Goal: Transaction & Acquisition: Obtain resource

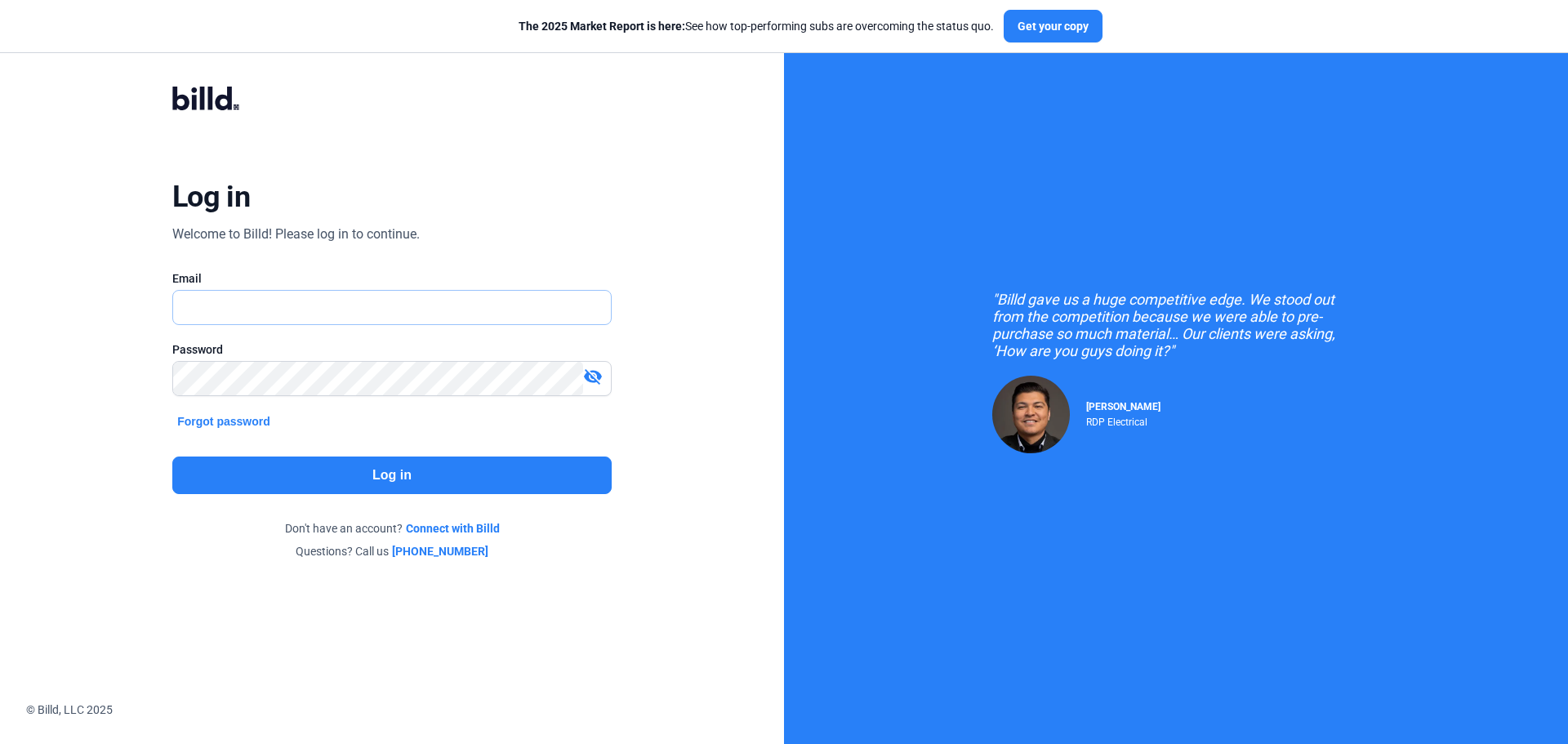
click at [242, 310] on input "text" at bounding box center [392, 307] width 438 height 34
type input "[EMAIL_ADDRESS][DOMAIN_NAME]"
click at [407, 468] on button "Log in" at bounding box center [392, 475] width 440 height 37
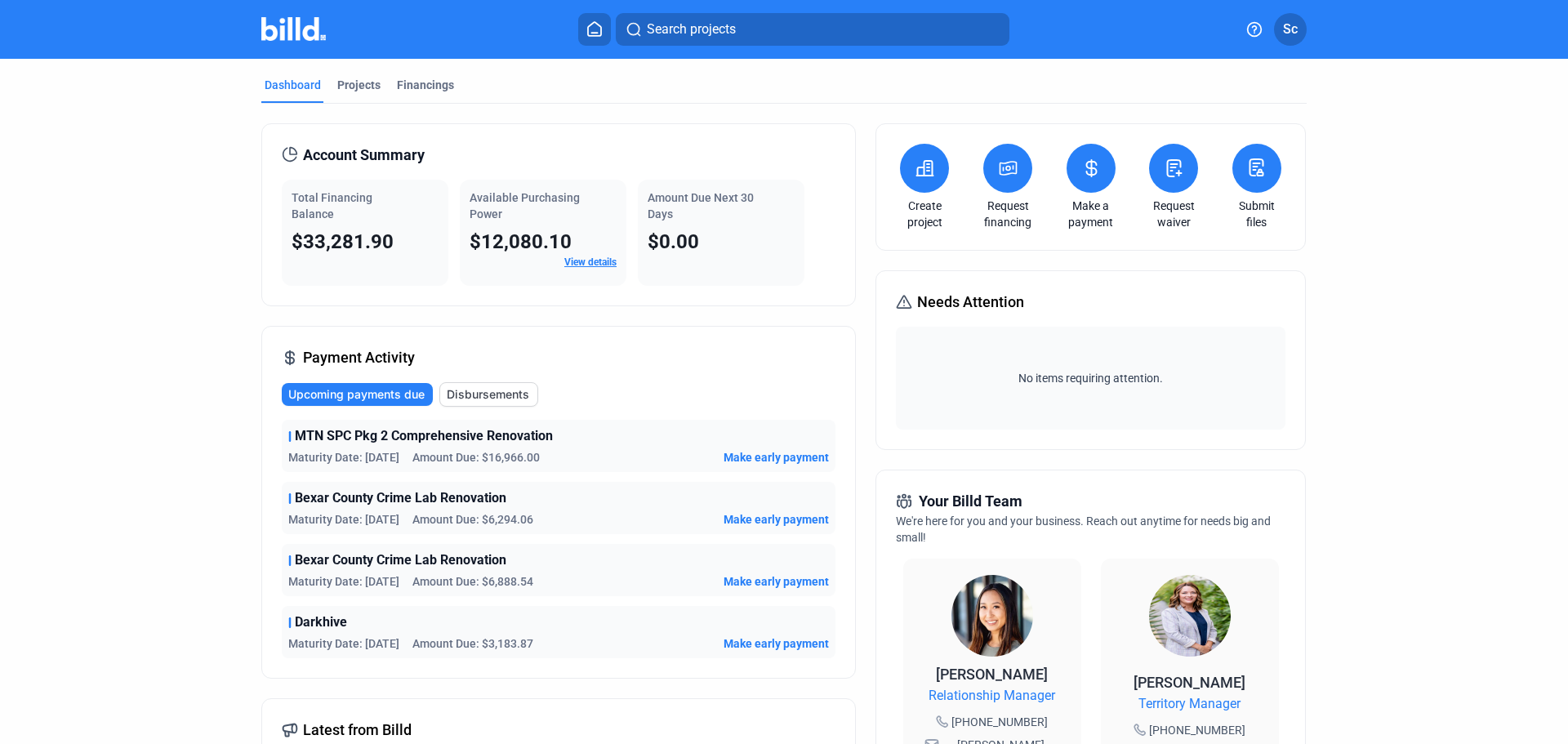
click at [344, 87] on div "Projects" at bounding box center [359, 84] width 44 height 16
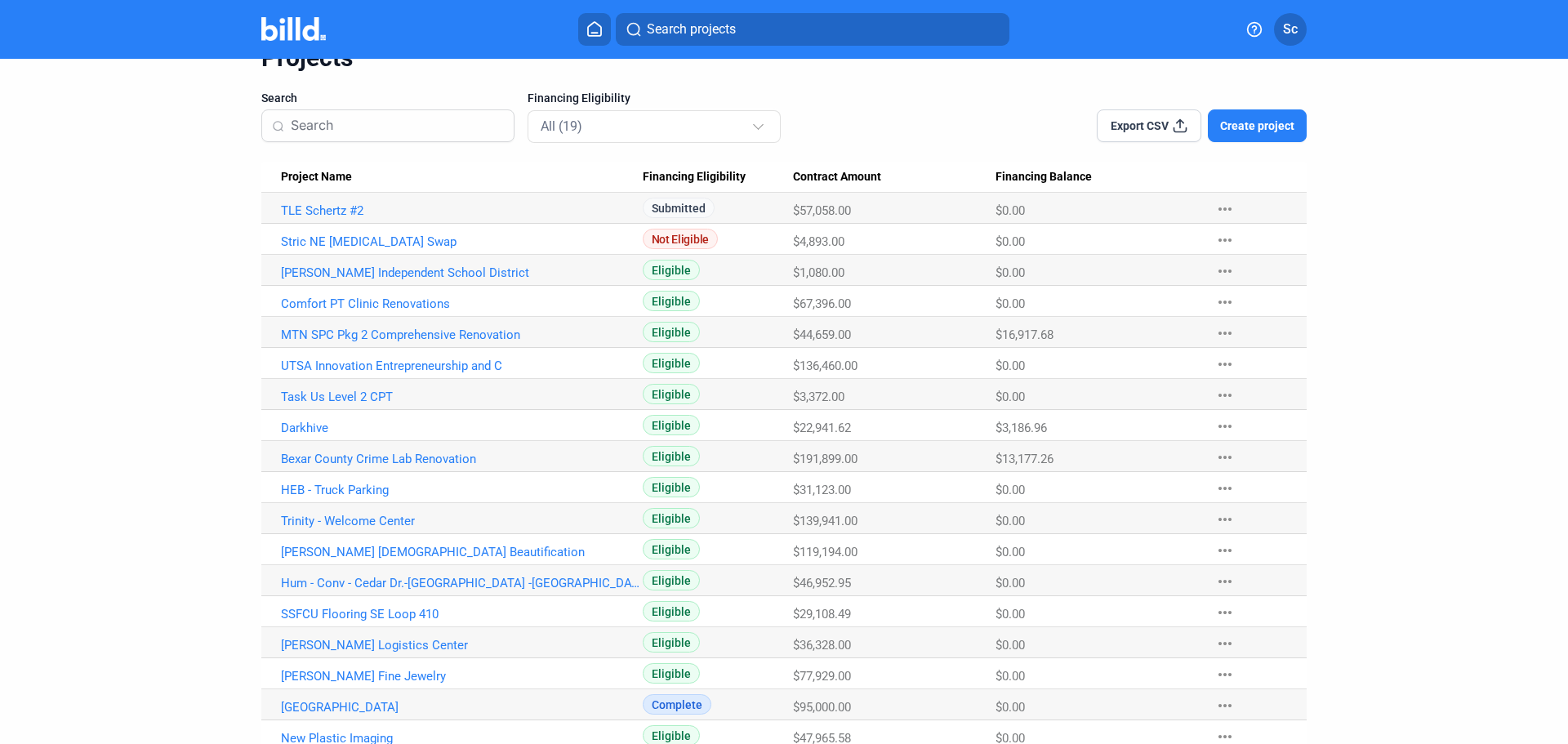
scroll to position [160, 0]
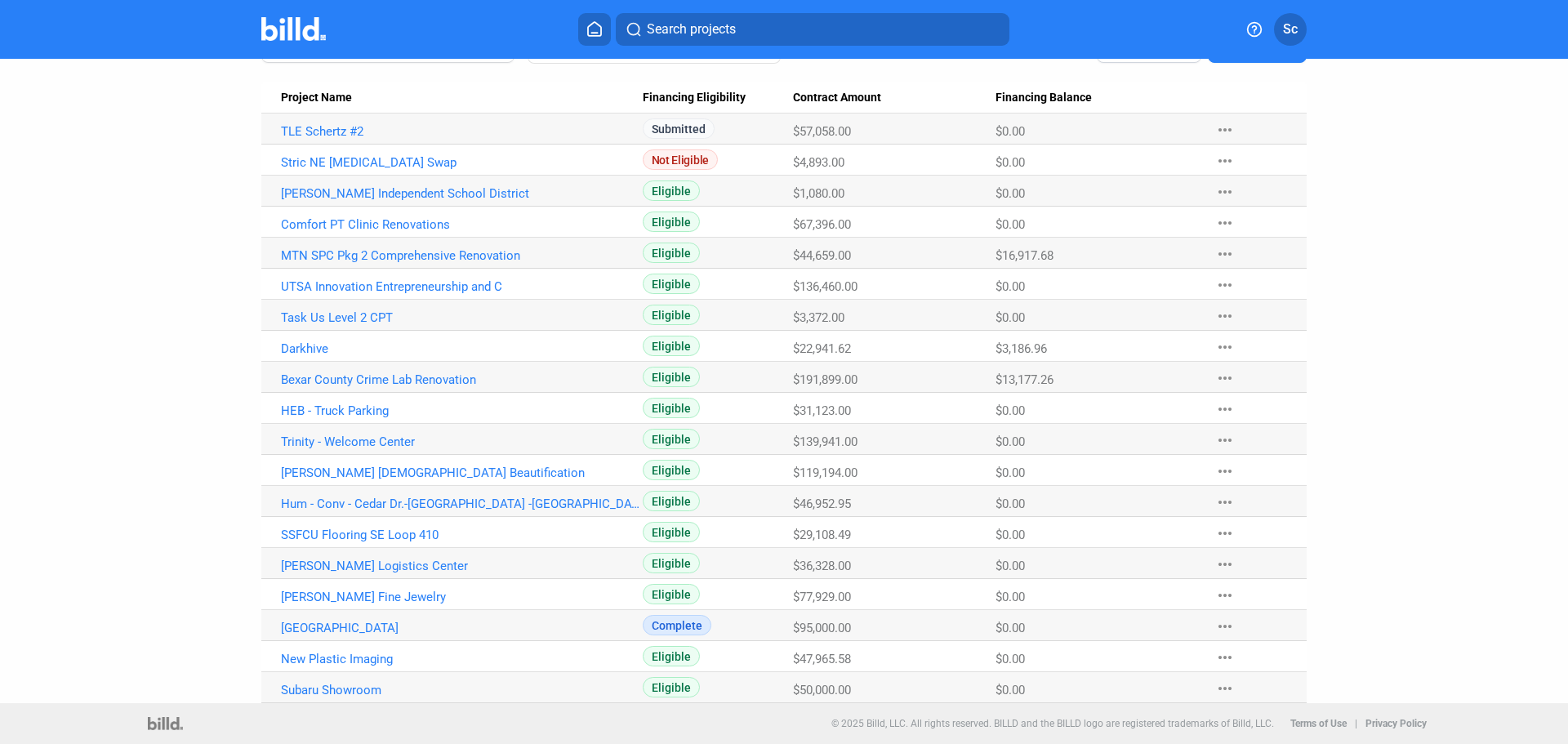
click at [384, 139] on link "UTSA Innovation Entrepreneurship and C" at bounding box center [461, 131] width 361 height 15
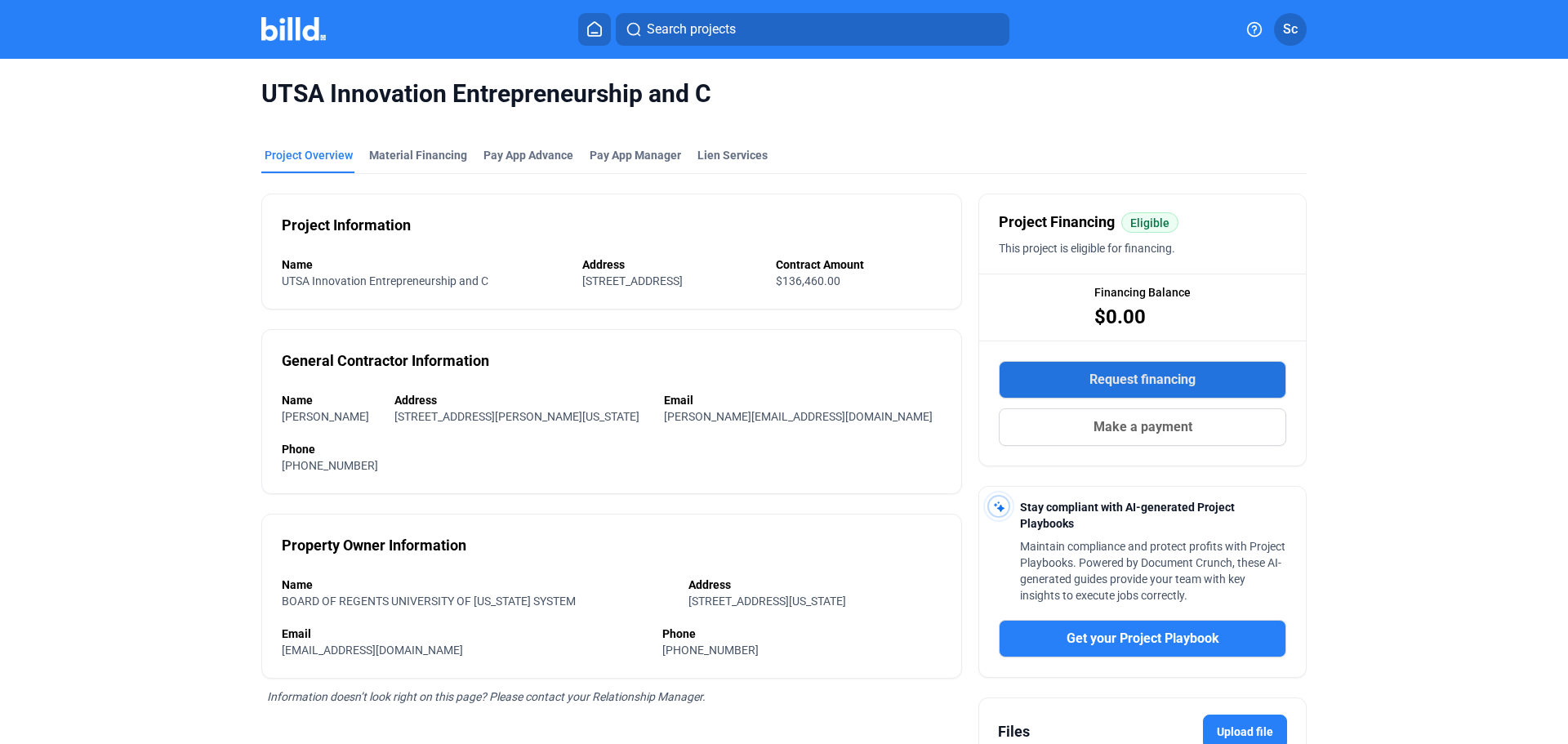
click at [1163, 373] on span "Request financing" at bounding box center [1143, 380] width 107 height 20
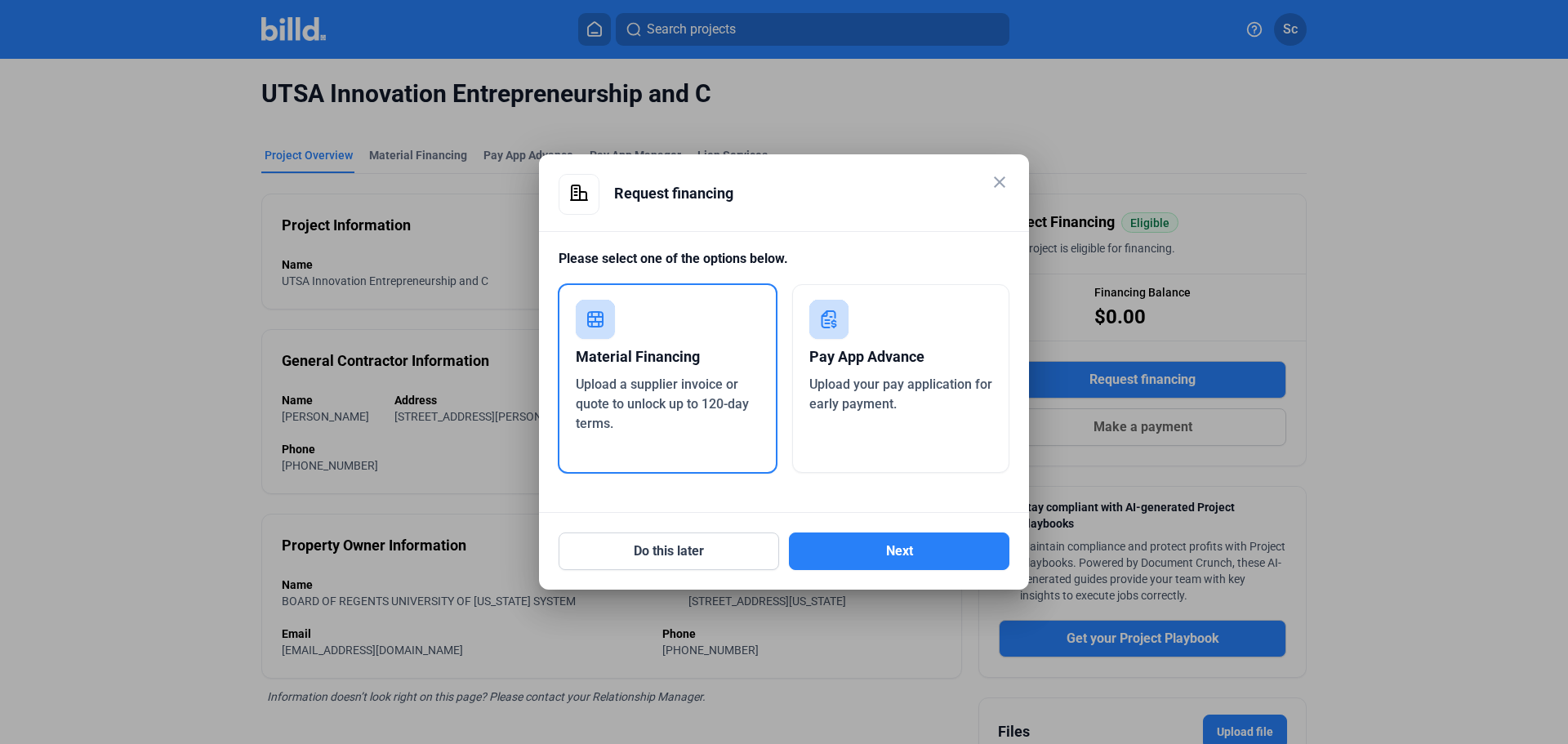
click at [873, 549] on button "Next" at bounding box center [899, 551] width 220 height 37
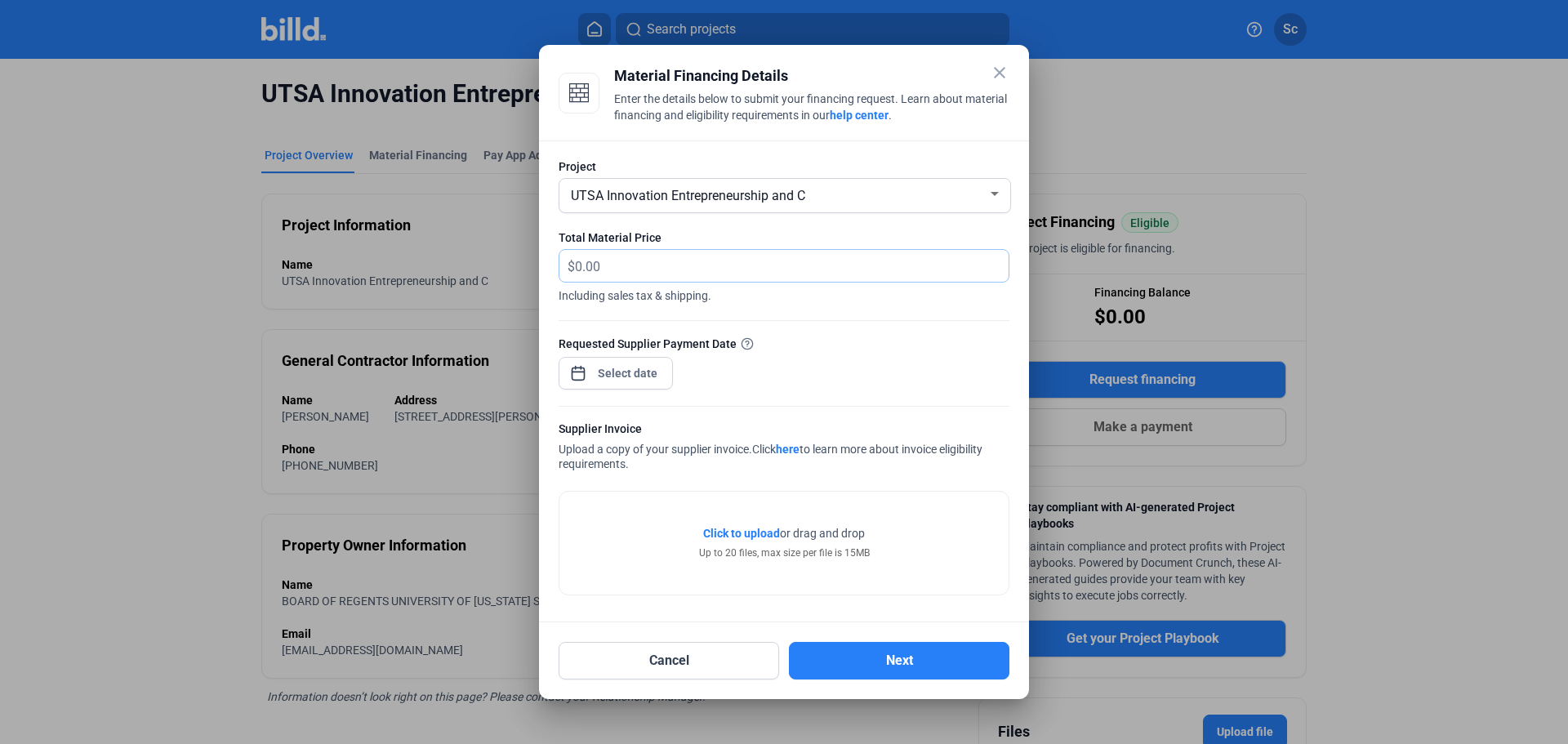
click at [581, 262] on input "text" at bounding box center [791, 265] width 433 height 32
type input "843.30"
click at [614, 373] on div "close Material Financing Details Enter the details below to submit your financi…" at bounding box center [784, 372] width 1568 height 744
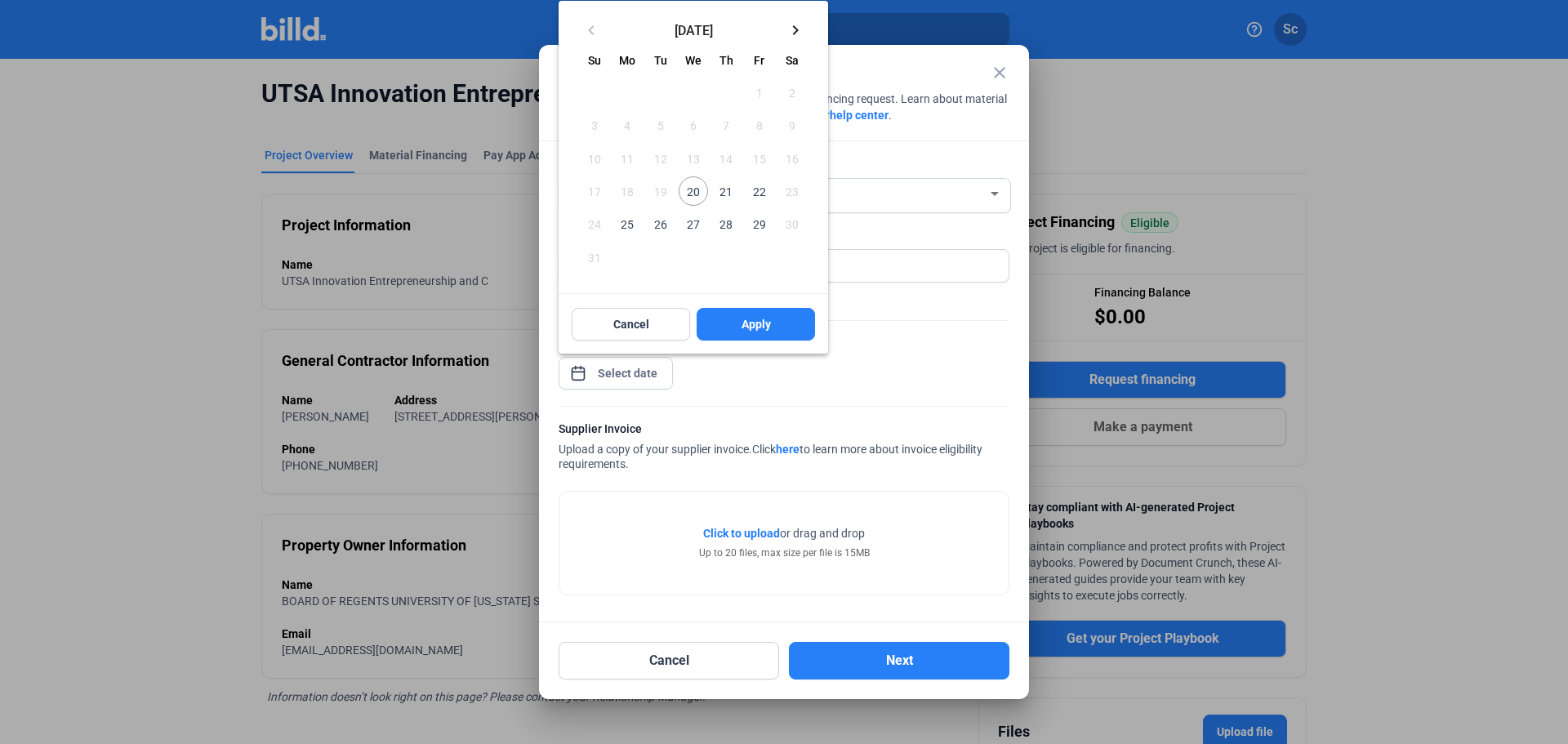
click at [689, 185] on span "20" at bounding box center [693, 191] width 29 height 29
click at [725, 326] on button "Apply" at bounding box center [755, 324] width 118 height 33
type input "[DATE]"
click at [790, 320] on button "Apply" at bounding box center [755, 324] width 118 height 33
click at [750, 321] on span "Apply" at bounding box center [756, 324] width 29 height 16
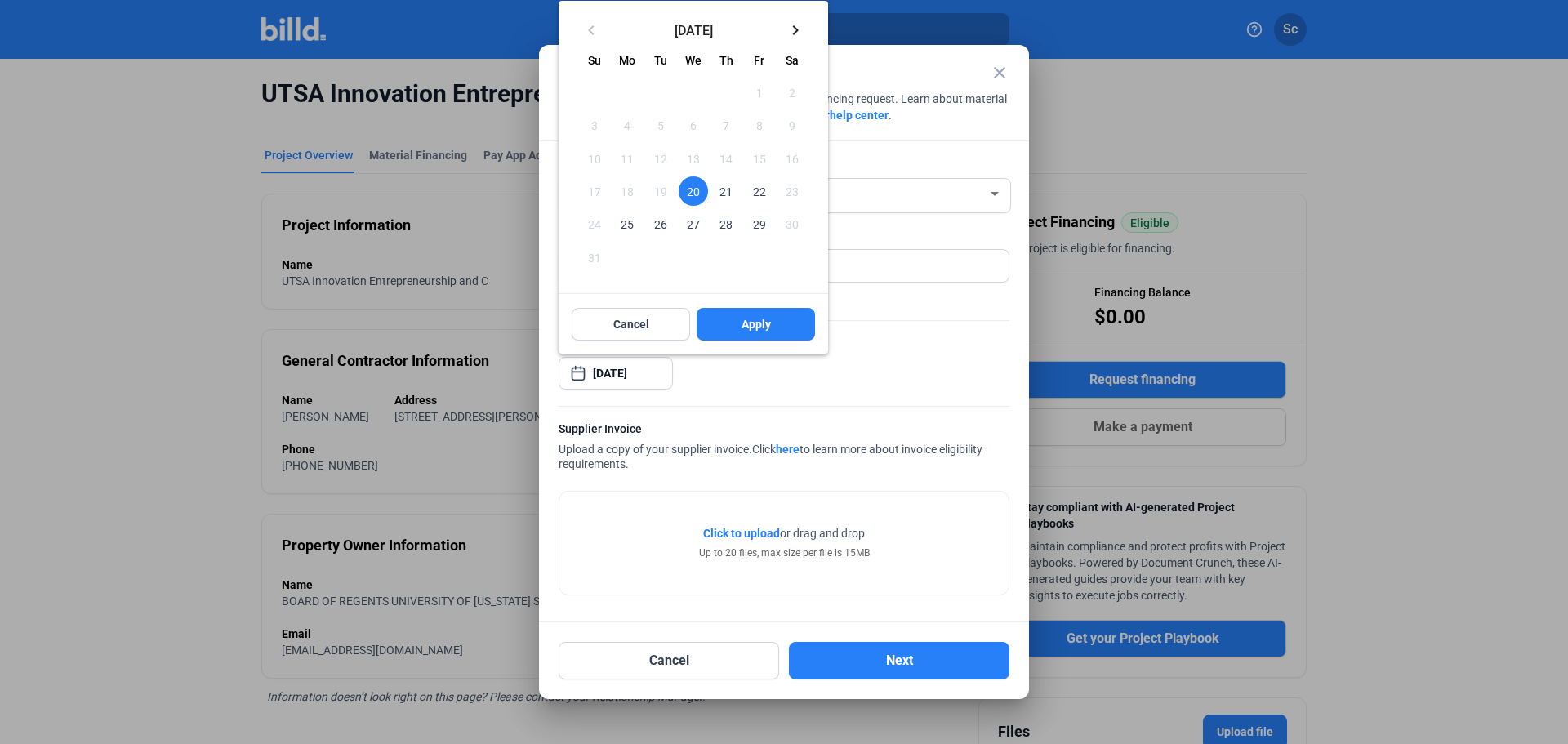
click at [745, 330] on span "Apply" at bounding box center [756, 324] width 29 height 16
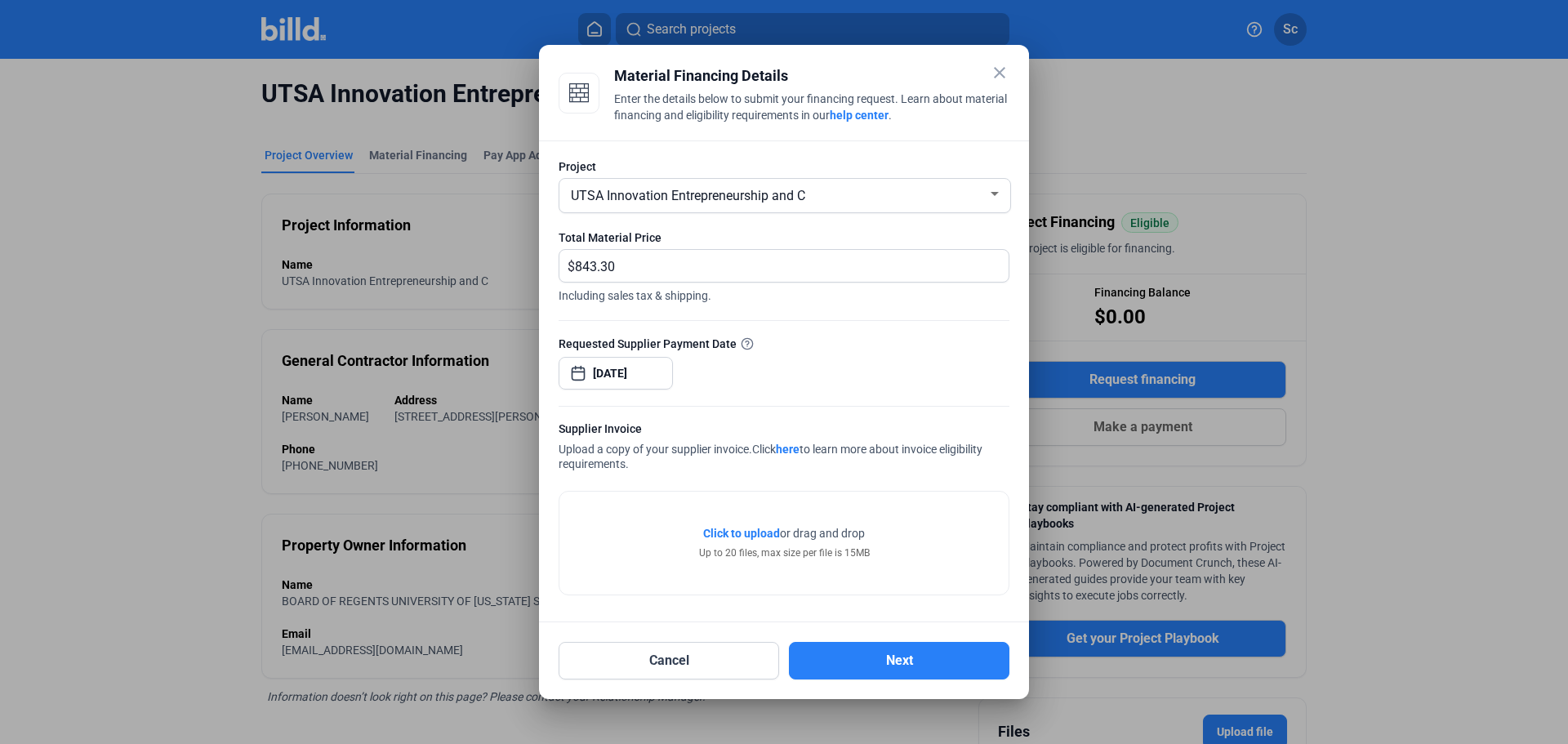
click at [749, 534] on span "Click to upload" at bounding box center [741, 533] width 76 height 13
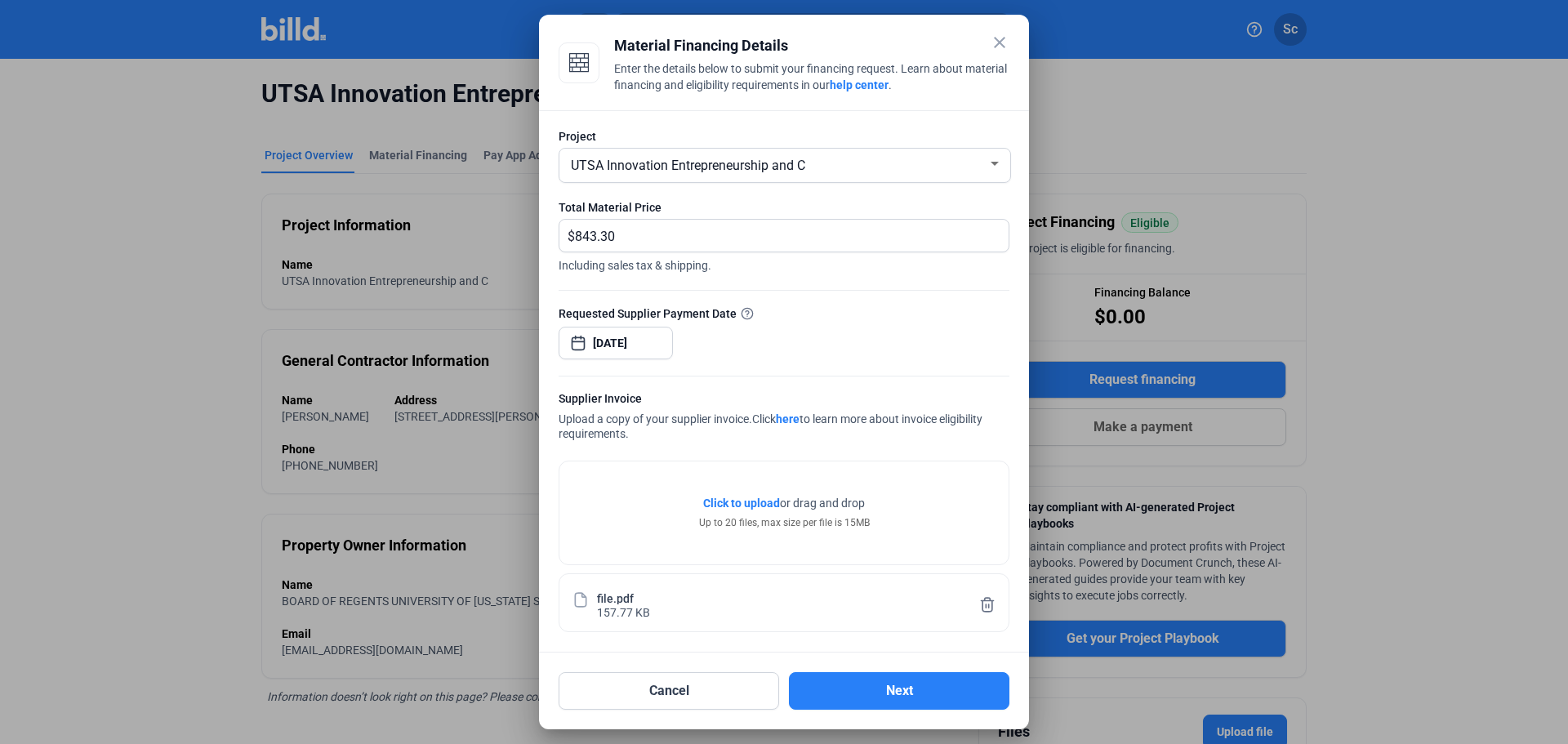
click at [915, 695] on button "Next" at bounding box center [899, 691] width 220 height 37
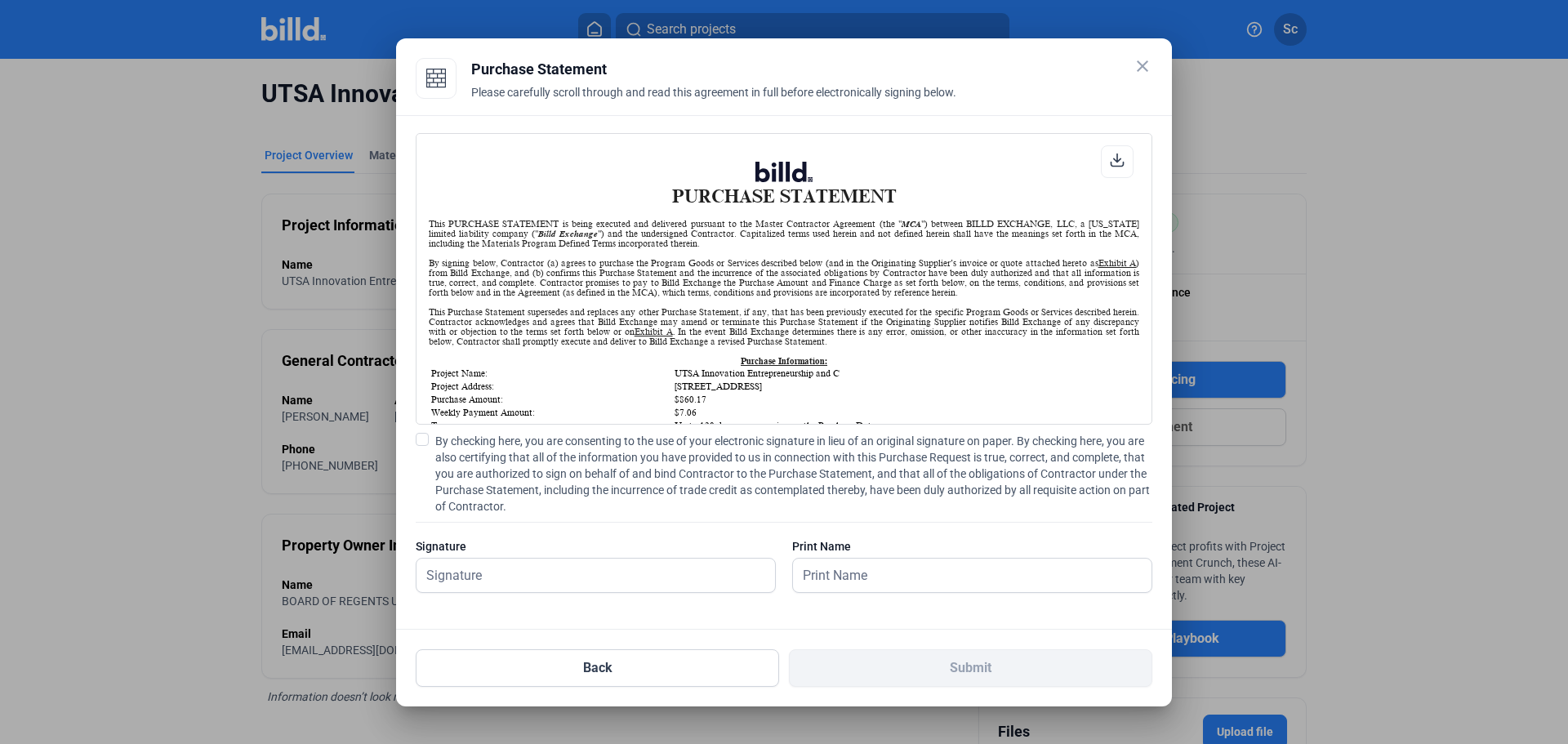
scroll to position [1, 0]
click at [421, 443] on span at bounding box center [422, 439] width 13 height 13
click at [0, 0] on input "By checking here, you are consenting to the use of your electronic signature in…" at bounding box center [0, 0] width 0 height 0
click at [493, 582] on input "text" at bounding box center [596, 575] width 359 height 34
type input "[PERSON_NAME]"
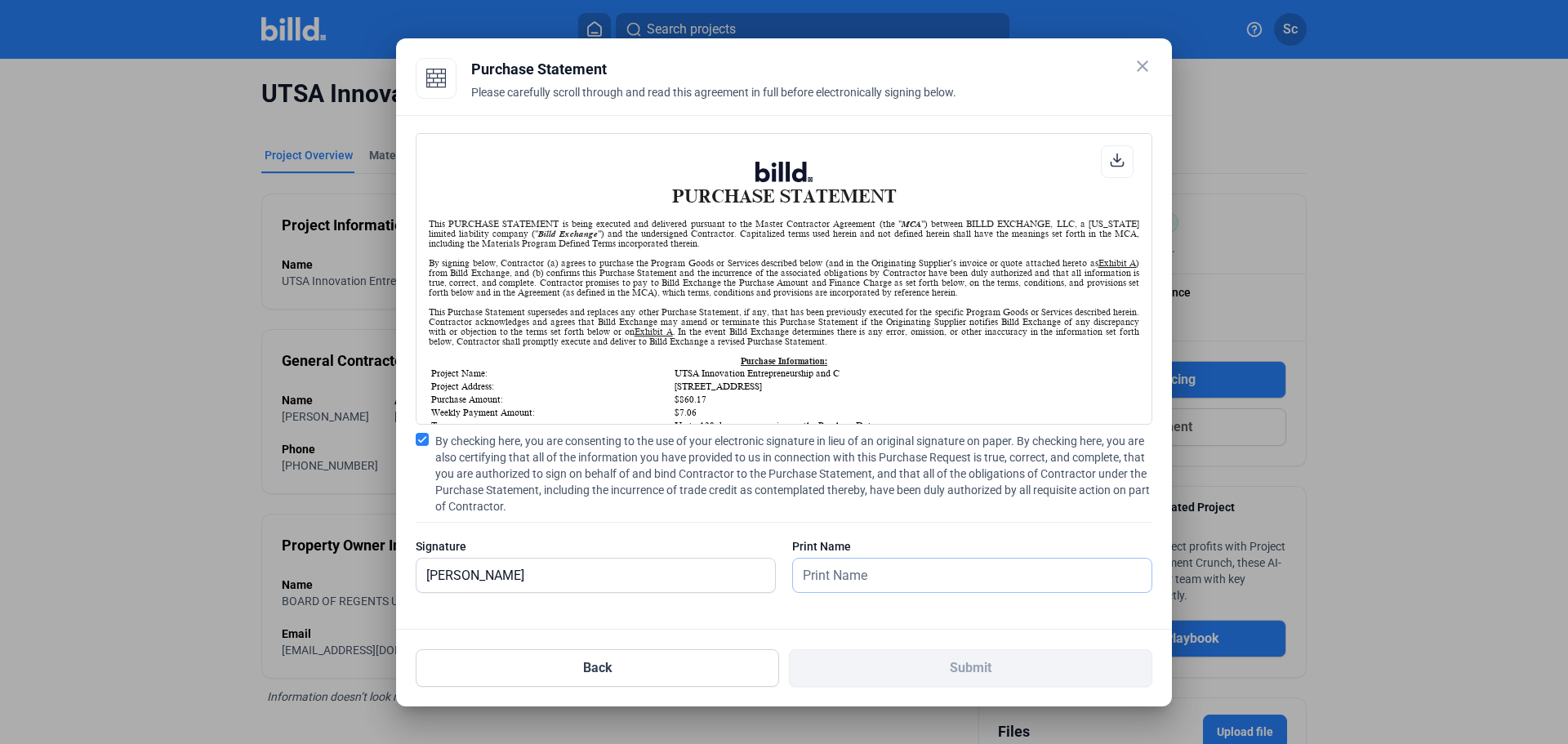
click at [871, 579] on input "text" at bounding box center [962, 575] width 340 height 34
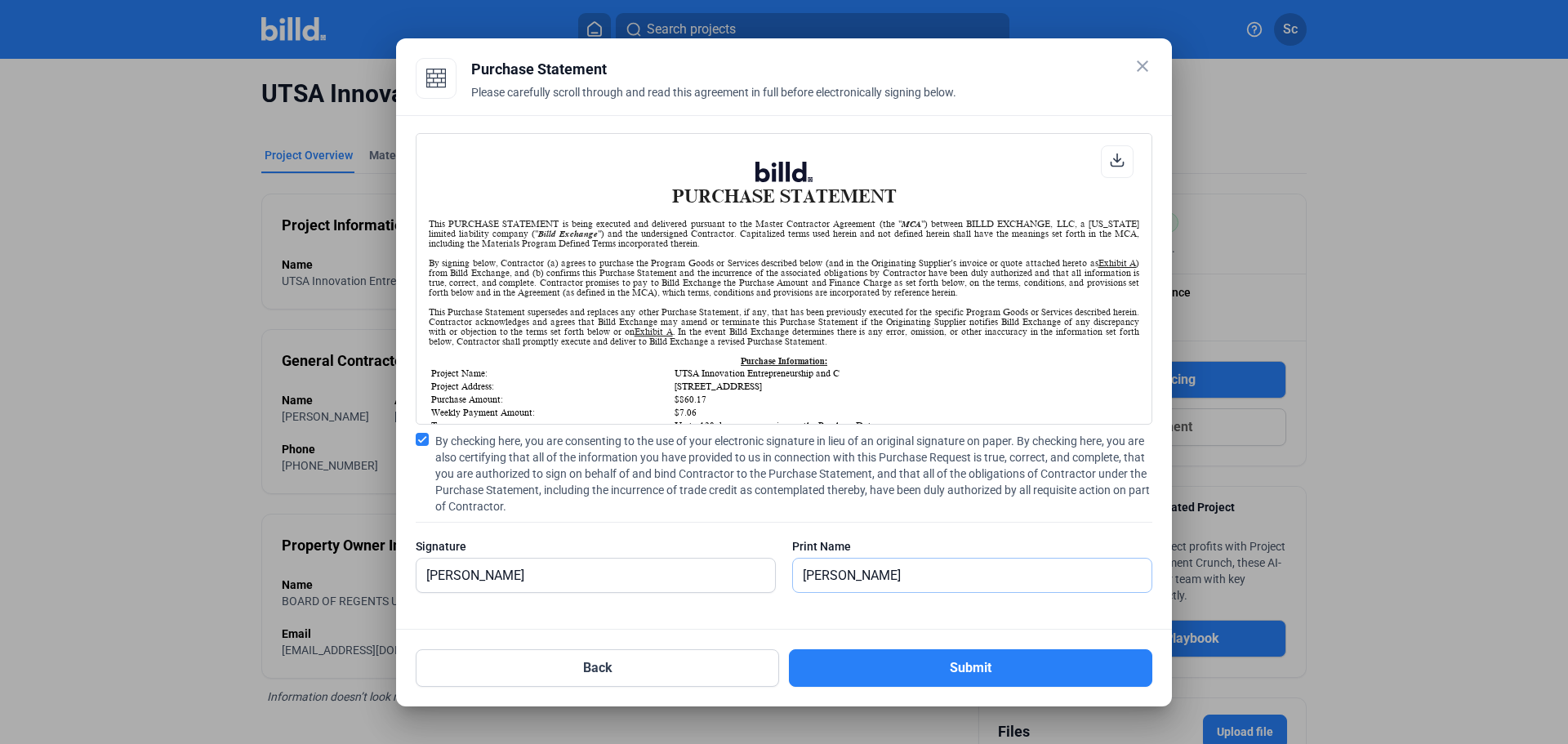
type input "[PERSON_NAME]"
click at [867, 660] on button "Submit" at bounding box center [970, 668] width 363 height 37
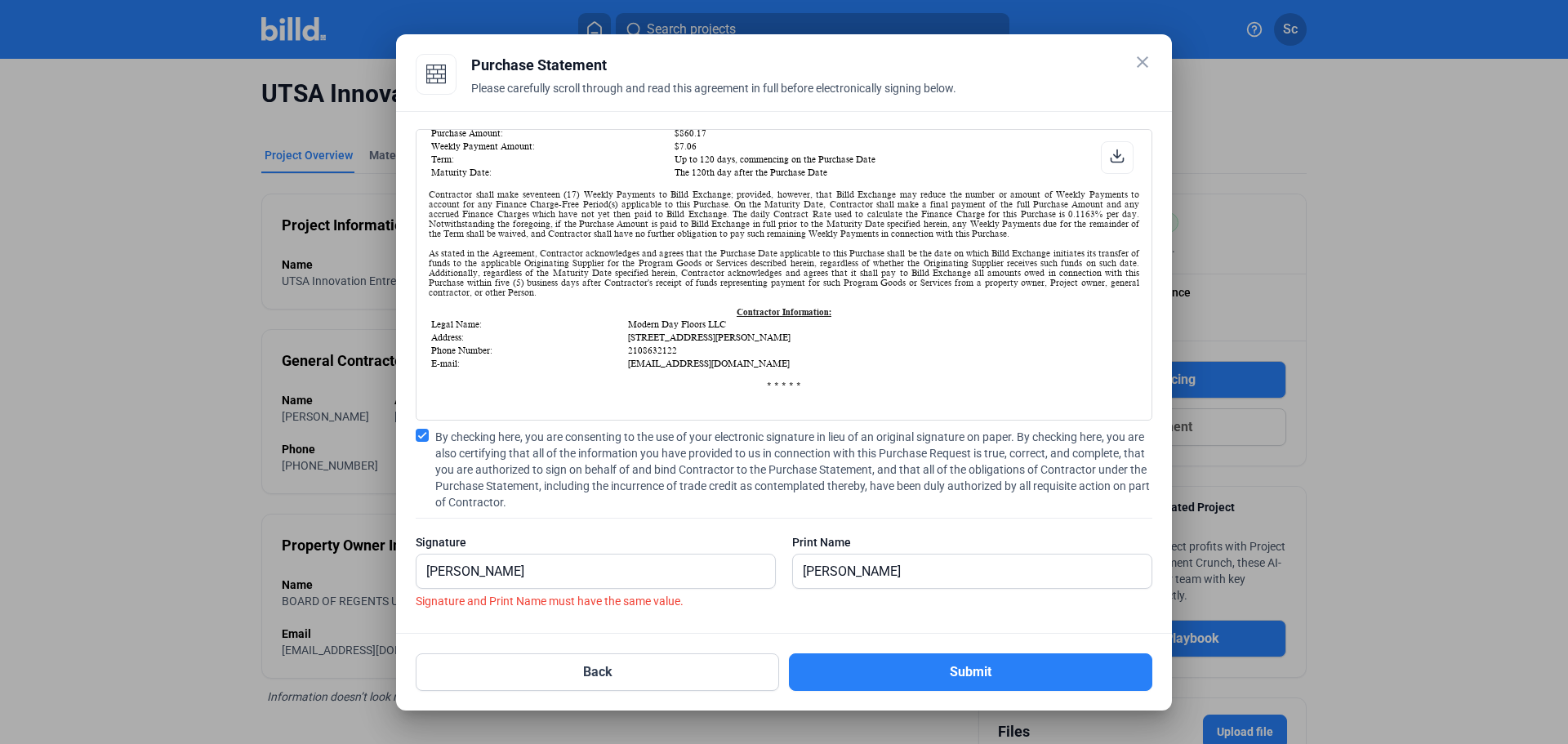
scroll to position [552, 0]
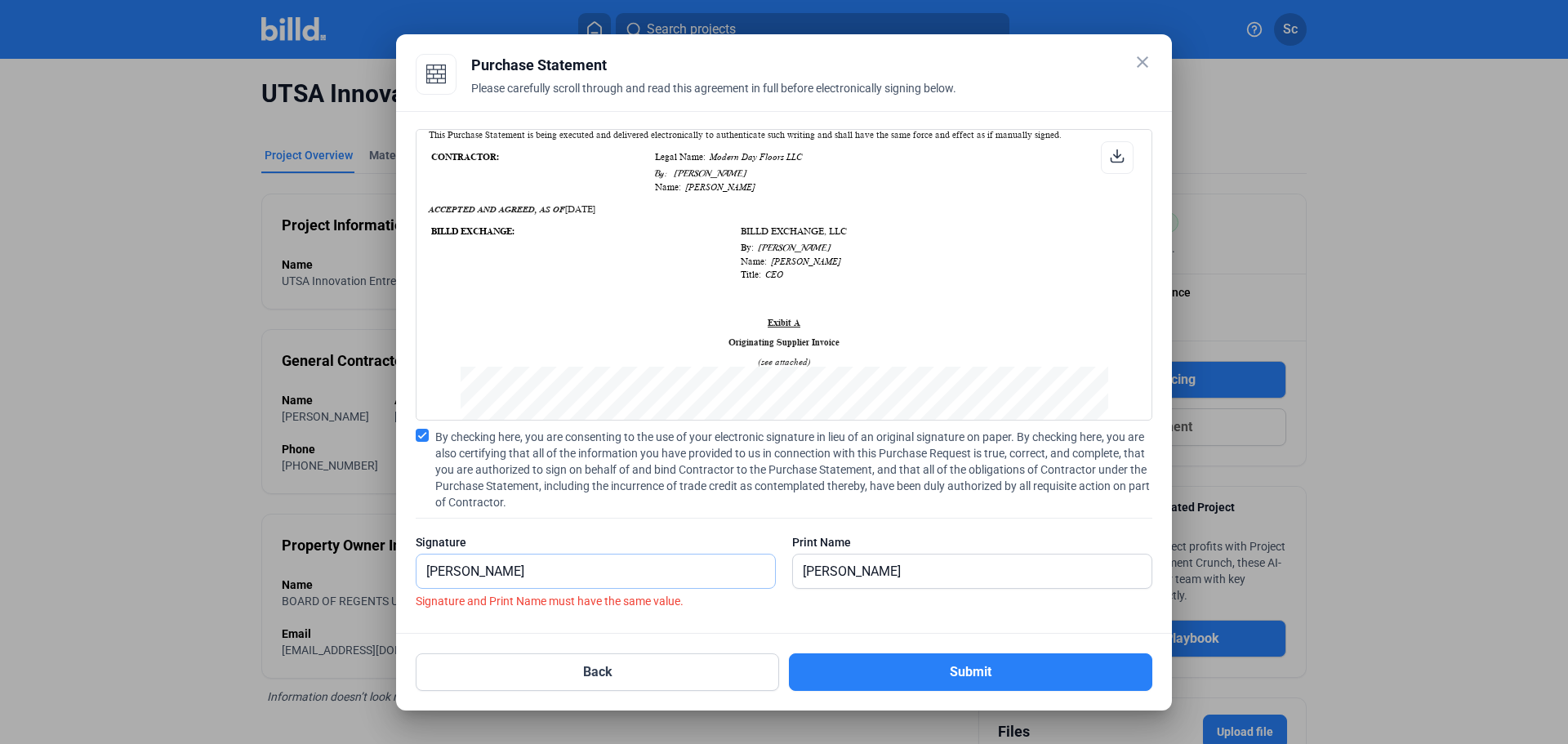
click at [551, 578] on input "[PERSON_NAME]" at bounding box center [586, 571] width 340 height 34
type input "[PERSON_NAME]"
click at [876, 571] on input "[PERSON_NAME]" at bounding box center [962, 571] width 340 height 34
drag, startPoint x: 874, startPoint y: 571, endPoint x: 759, endPoint y: 578, distance: 115.2
click at [759, 578] on div "Signature [PERSON_NAME] Print Name [PERSON_NAME]" at bounding box center [784, 569] width 737 height 71
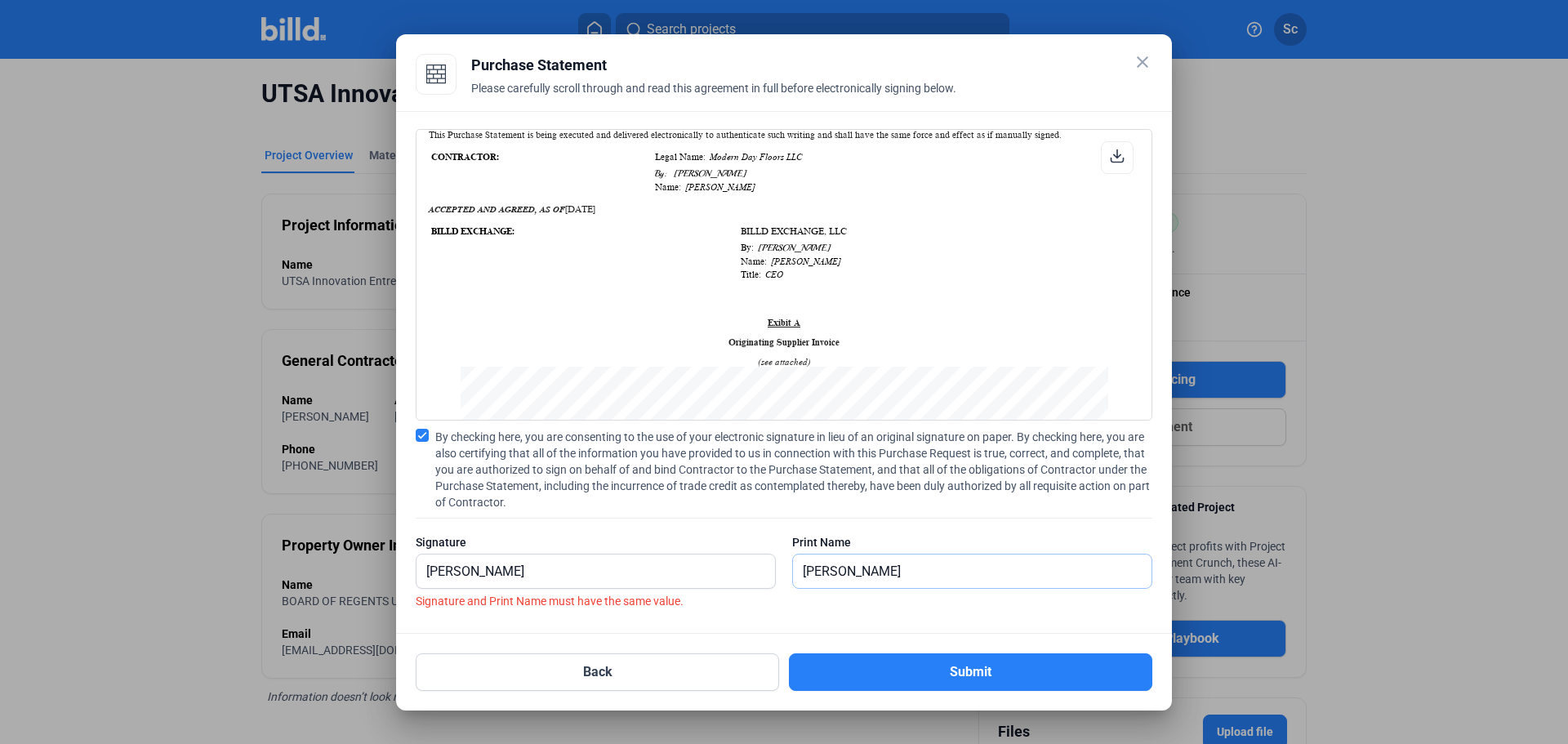
type input "[PERSON_NAME]"
click at [895, 678] on button "Submit" at bounding box center [970, 672] width 363 height 37
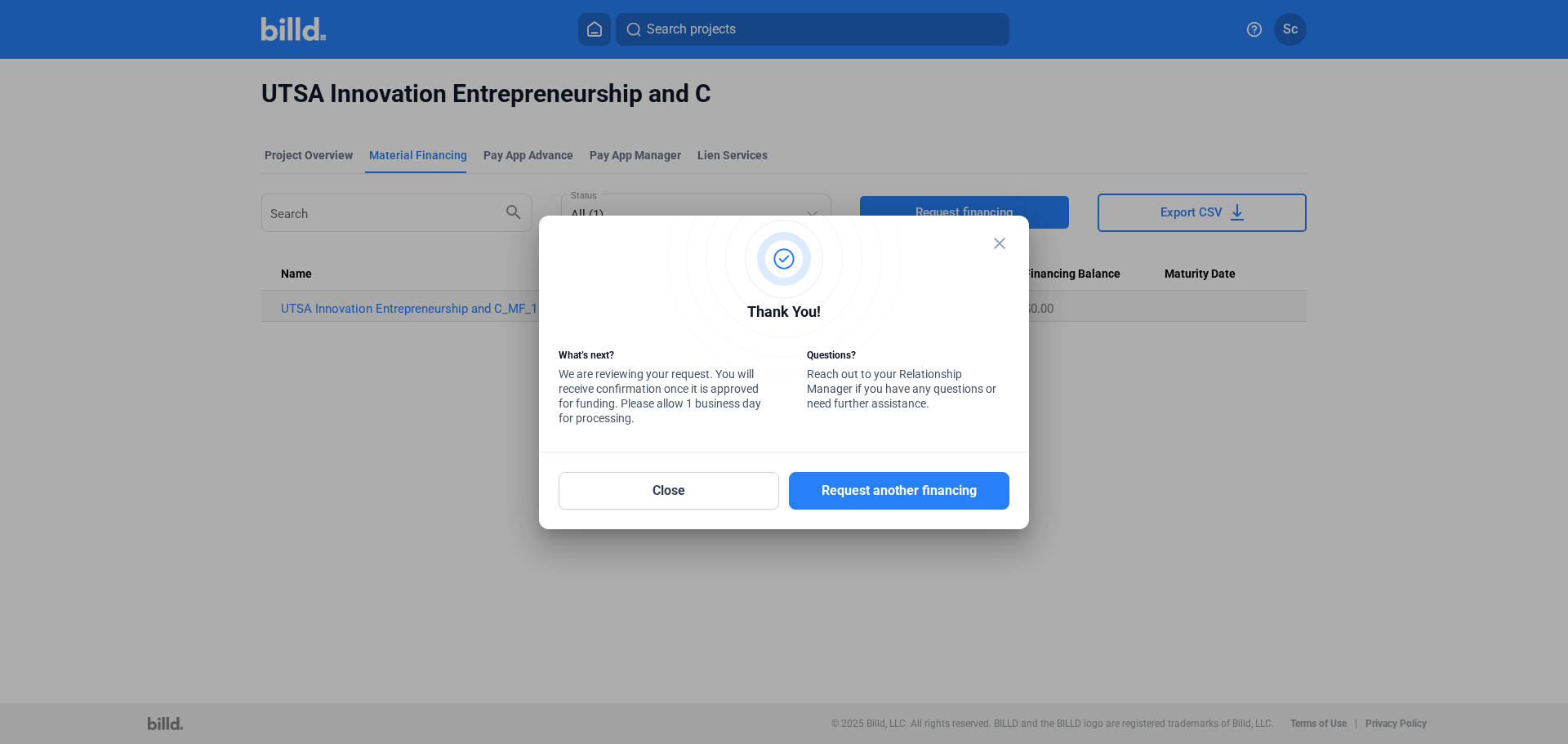
click at [835, 496] on button "Request another financing" at bounding box center [899, 491] width 220 height 37
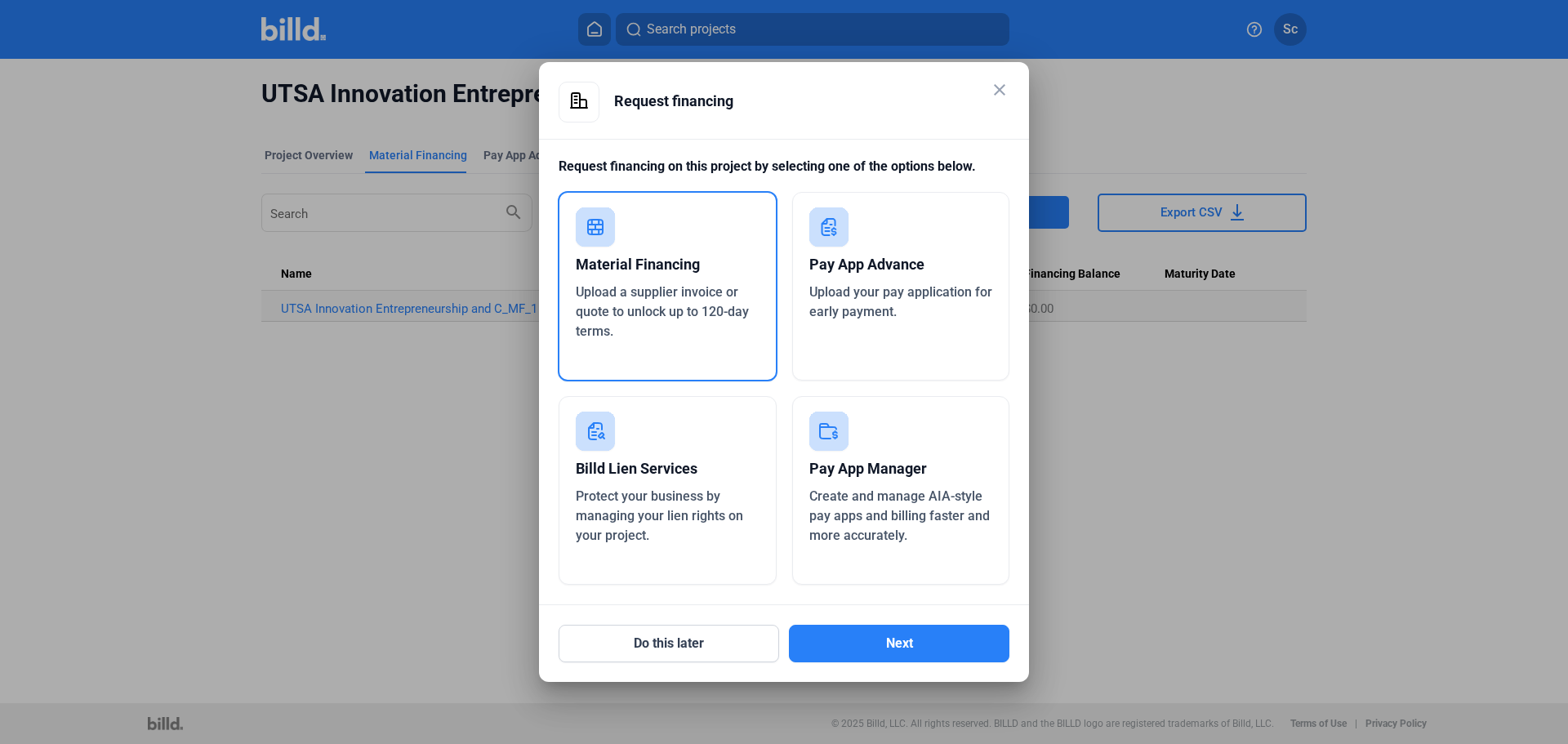
click at [1001, 92] on mat-icon "close" at bounding box center [1000, 90] width 20 height 20
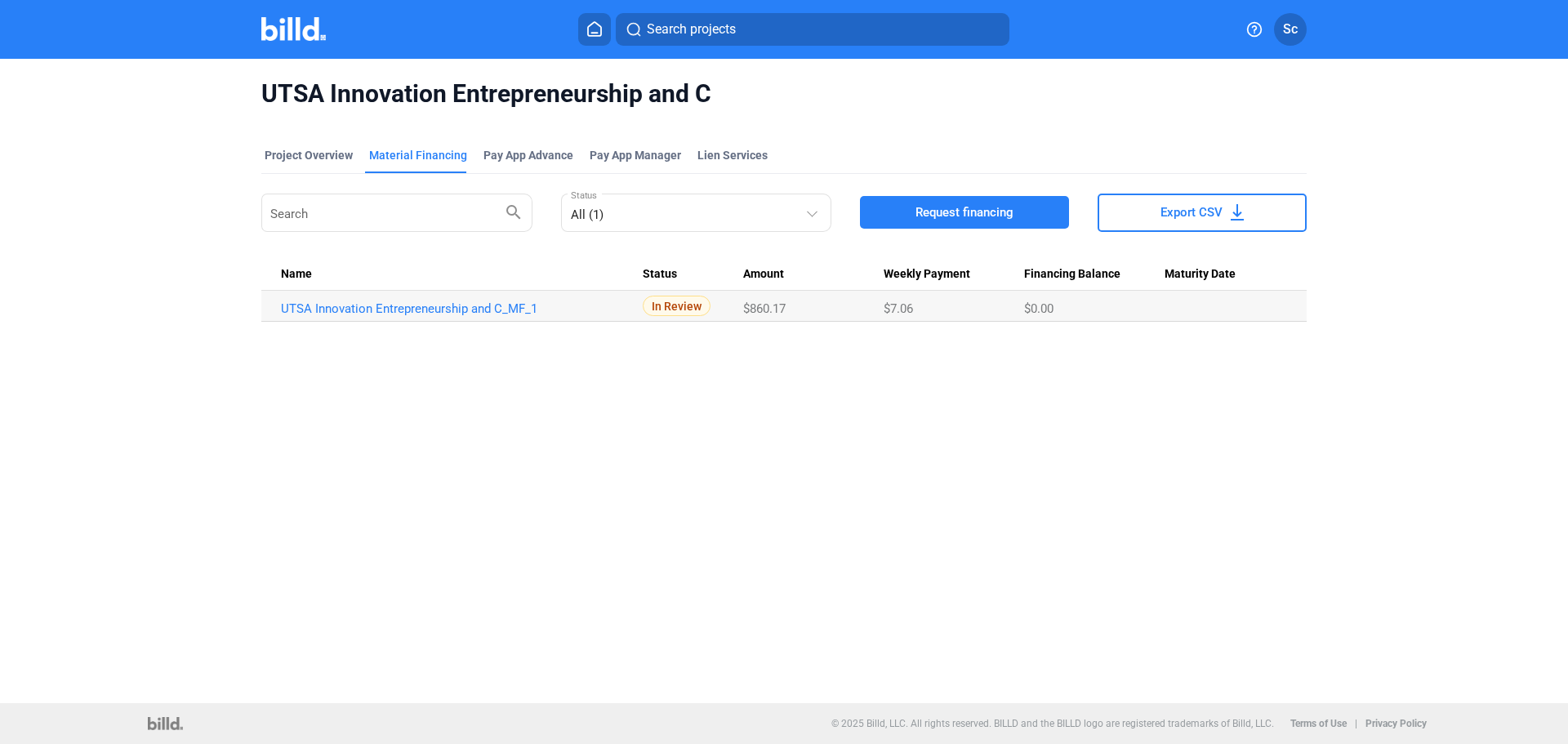
click at [411, 160] on div "Material Financing" at bounding box center [418, 155] width 98 height 16
click at [305, 157] on div "Project Overview" at bounding box center [308, 155] width 88 height 16
click at [285, 32] on img at bounding box center [293, 28] width 65 height 24
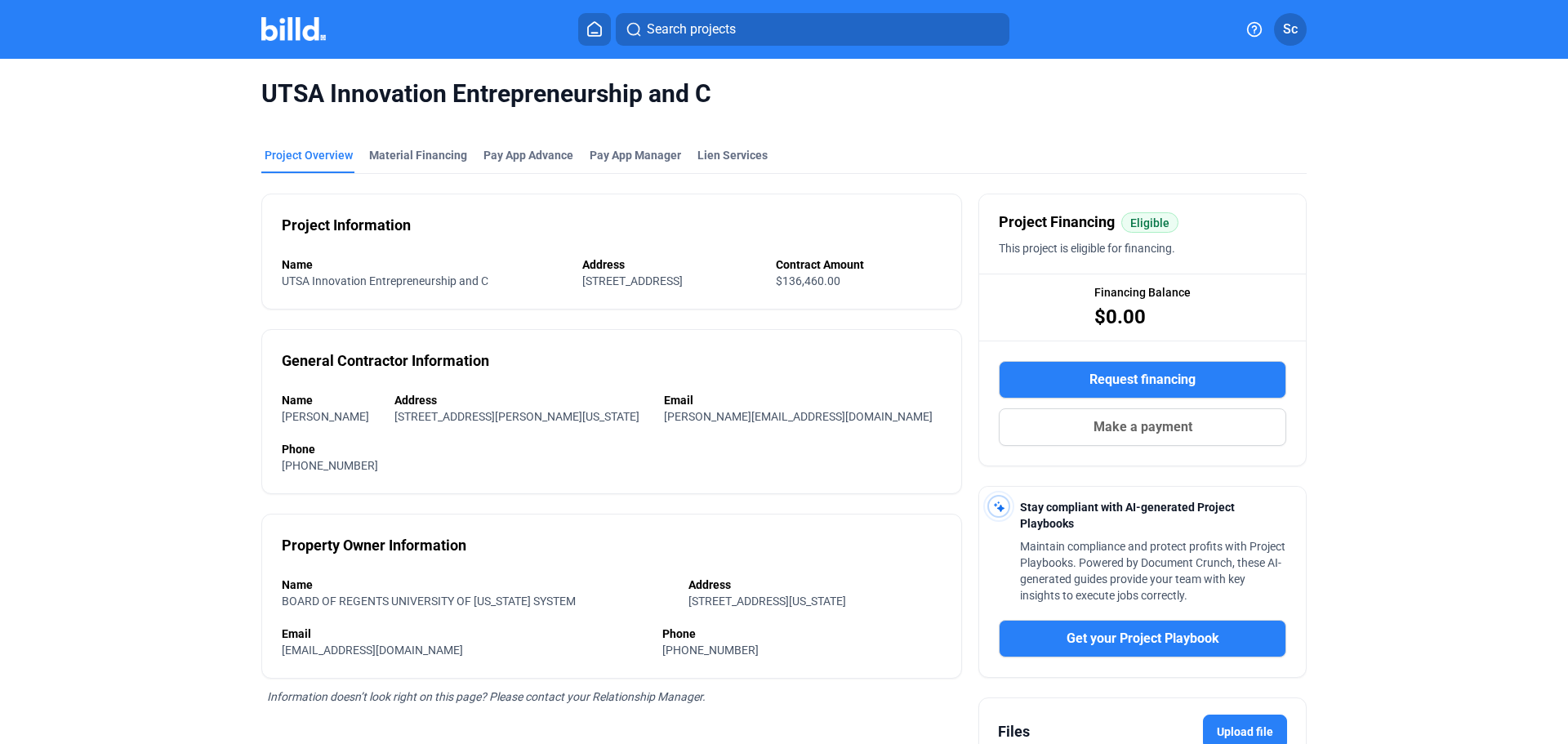
click at [402, 157] on div "Material Financing" at bounding box center [418, 155] width 98 height 16
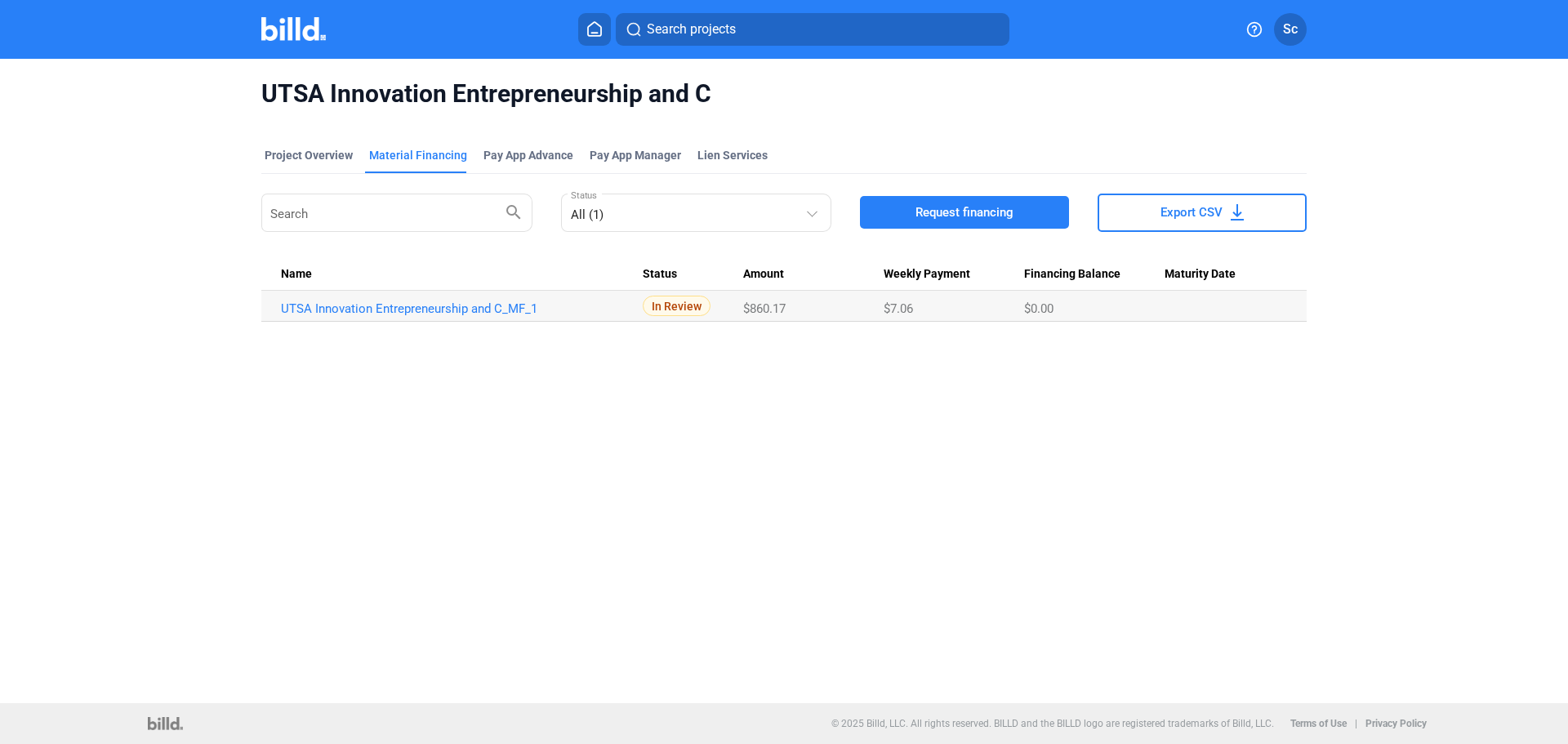
click at [305, 39] on img at bounding box center [293, 28] width 65 height 24
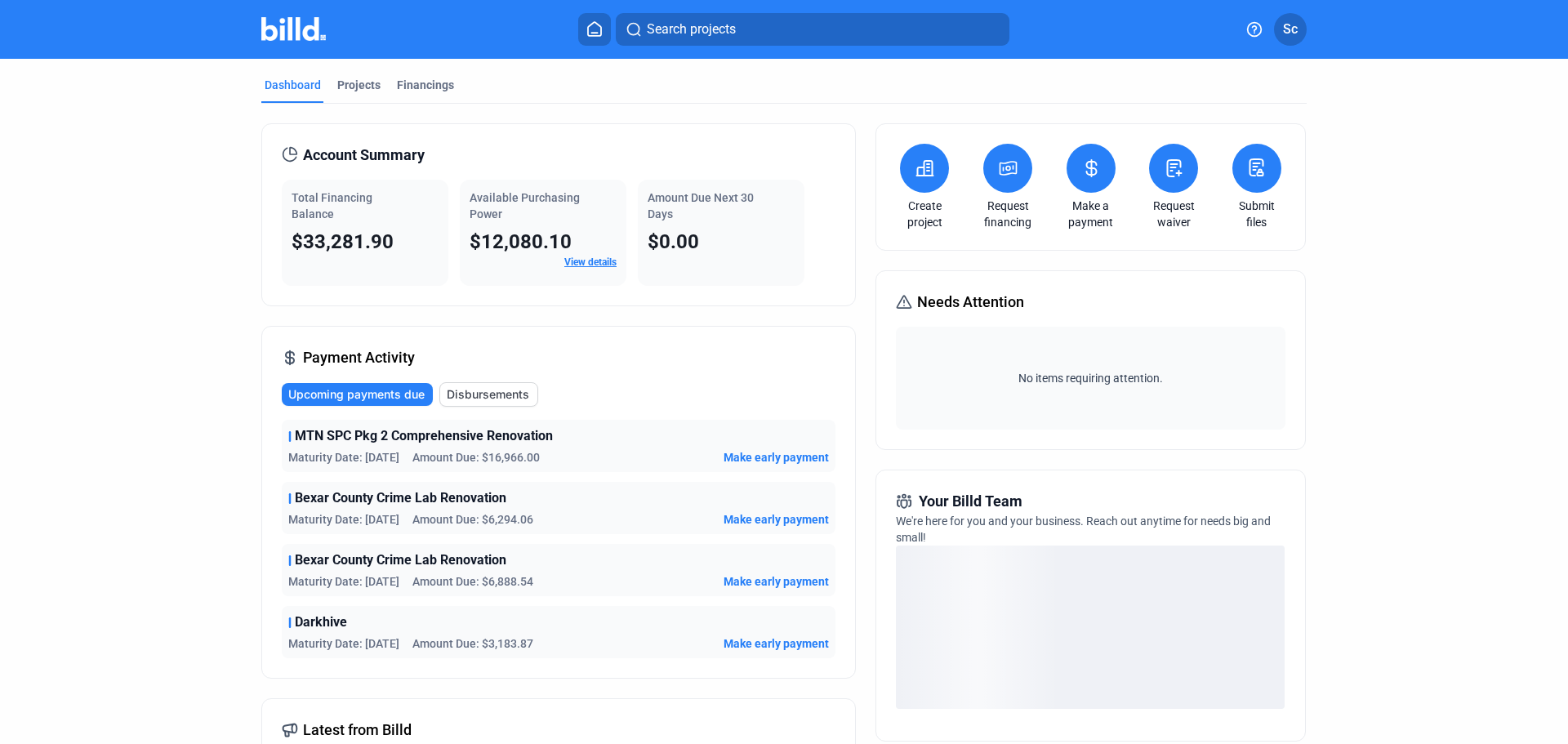
click at [350, 91] on div "Projects" at bounding box center [359, 84] width 44 height 16
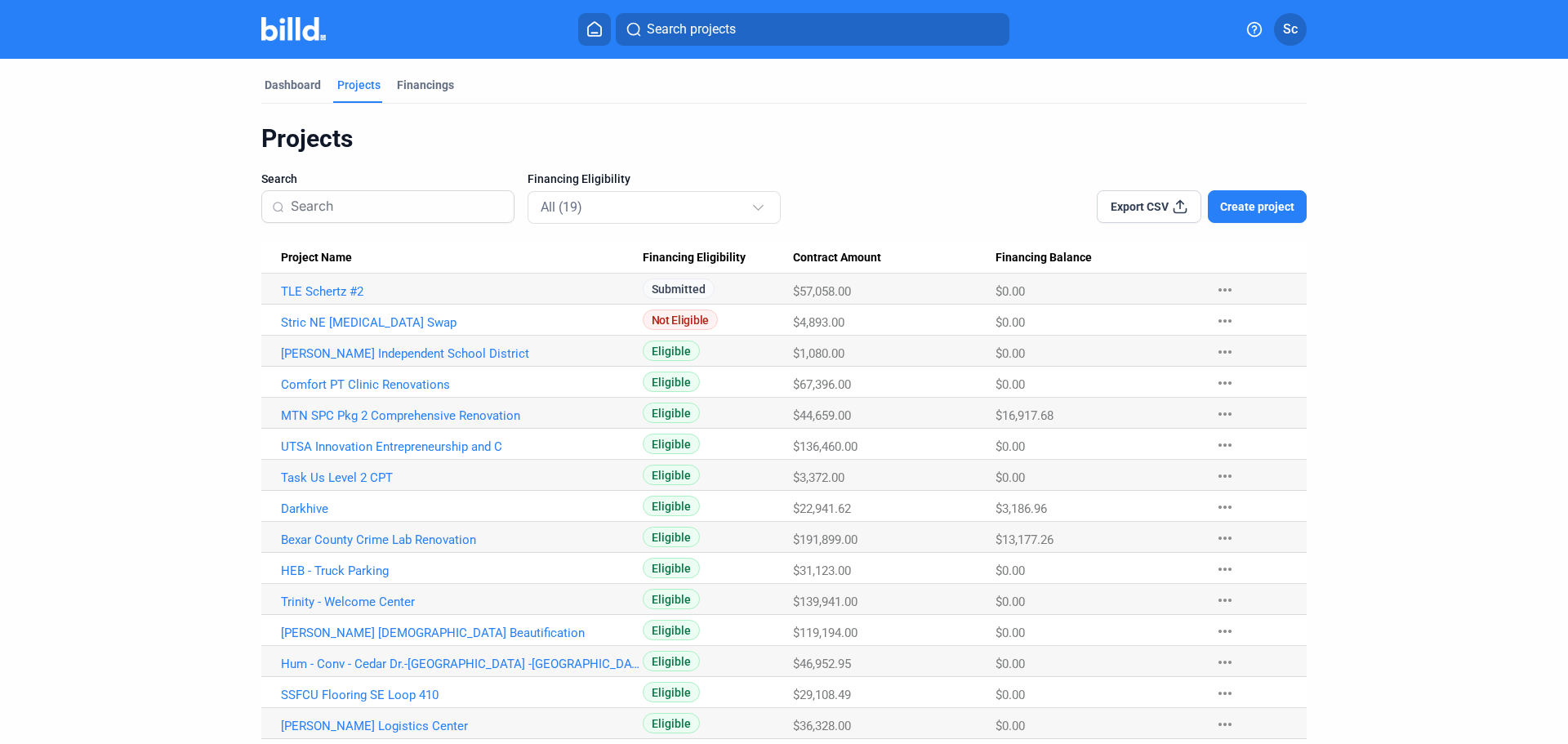
click at [1237, 209] on span "Create project" at bounding box center [1257, 206] width 75 height 16
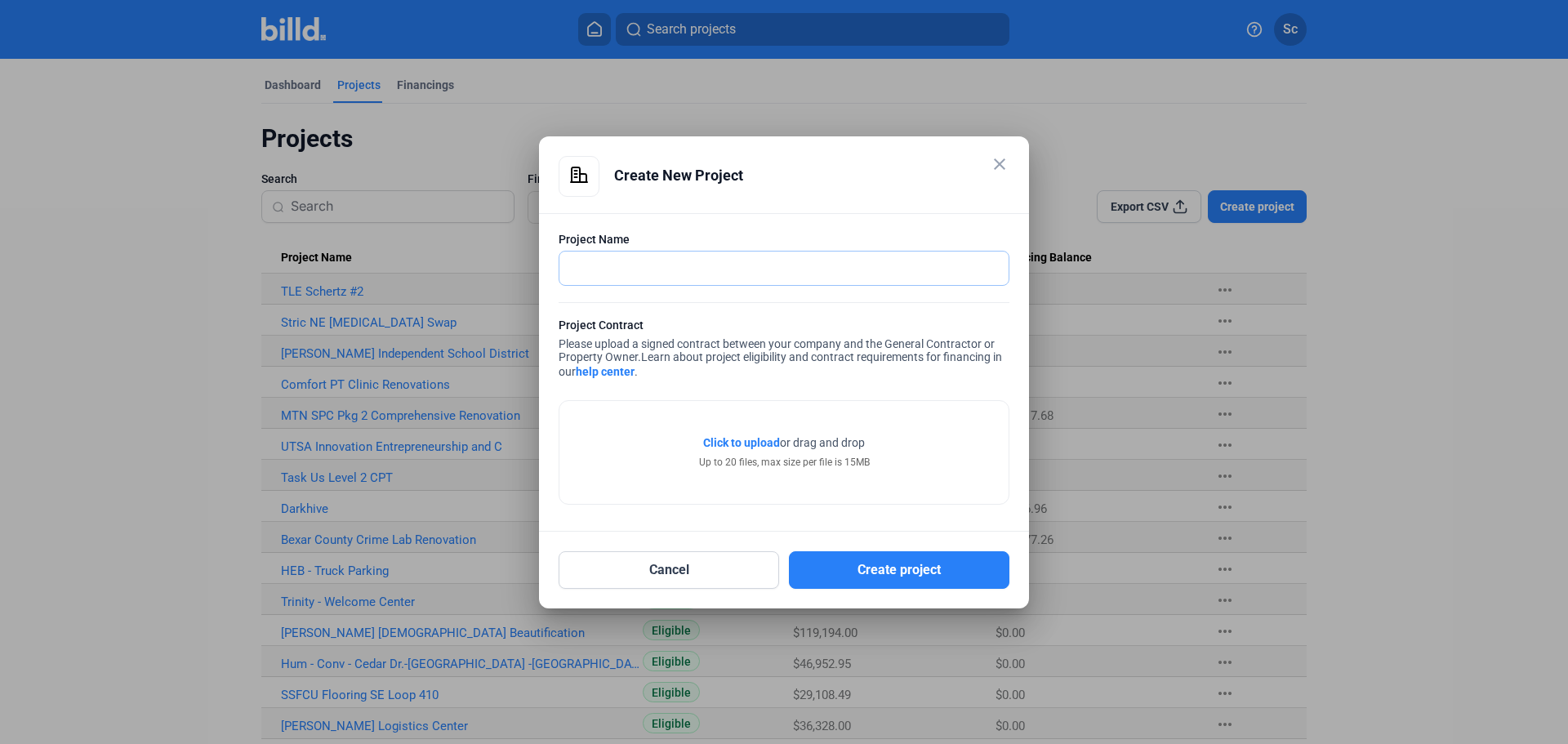
click at [717, 274] on input "text" at bounding box center [775, 268] width 432 height 34
type input "JISD - JCare"
click at [919, 574] on button "Create project" at bounding box center [899, 570] width 220 height 37
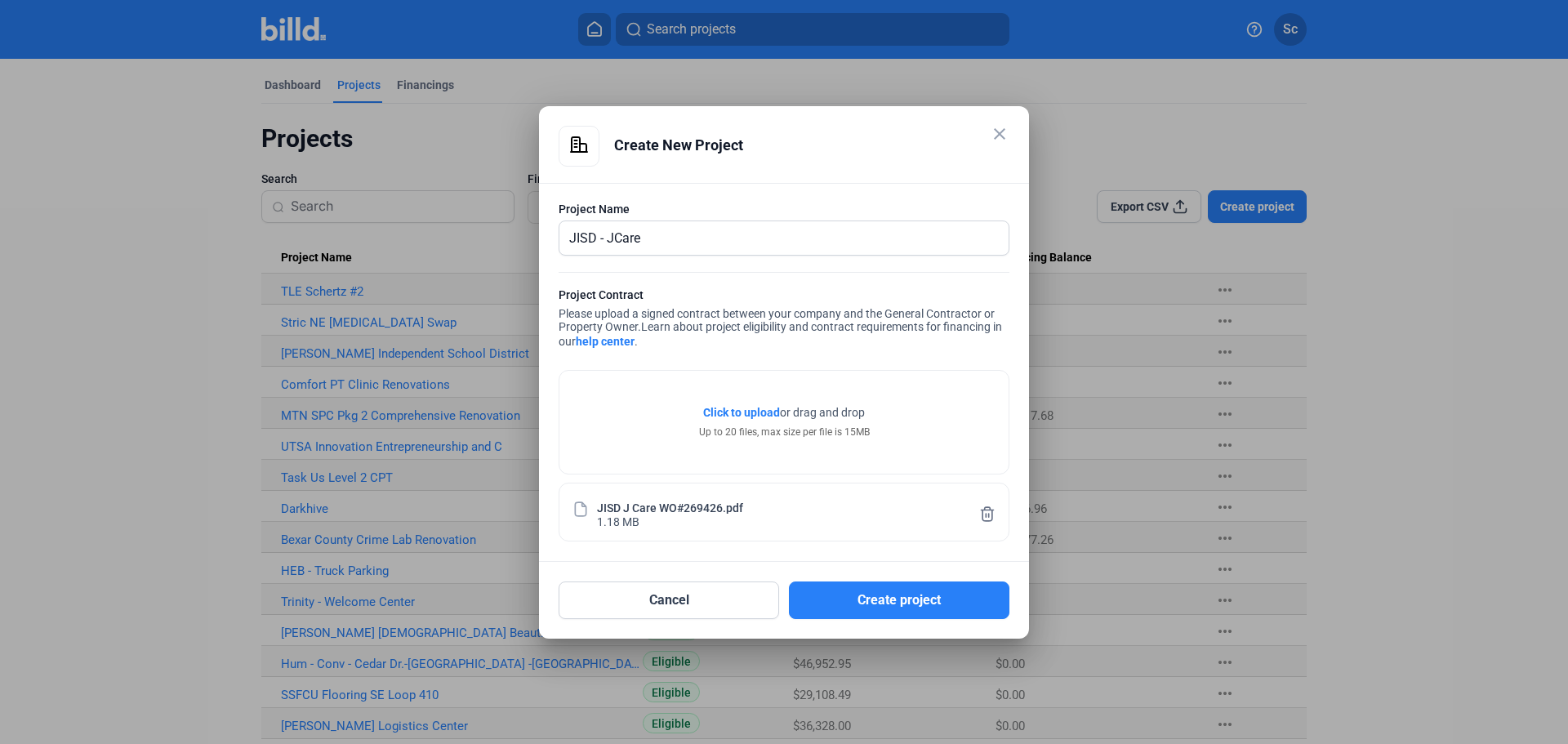
click at [857, 605] on button "Create project" at bounding box center [899, 600] width 220 height 37
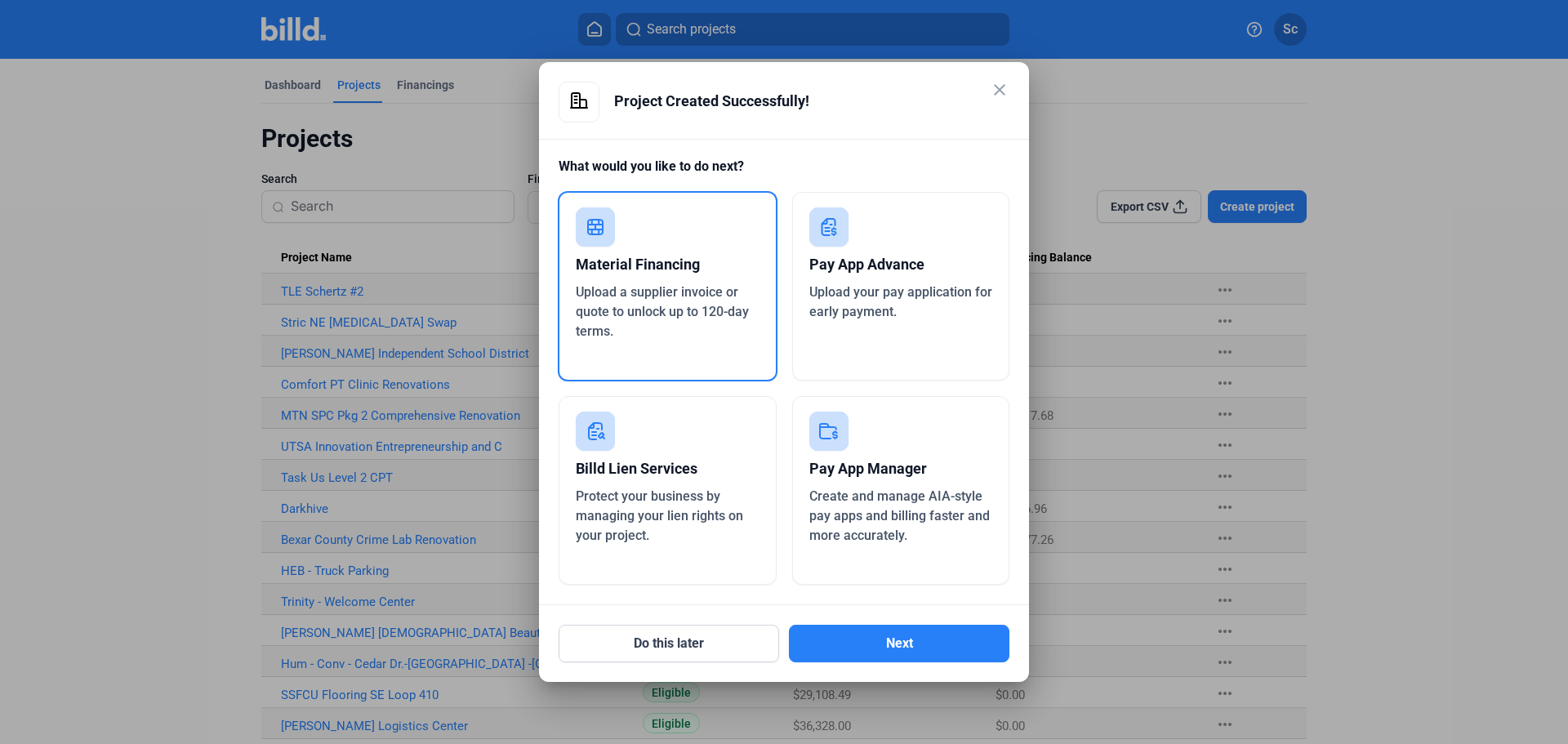
click at [685, 308] on span "Upload a supplier invoice or quote to unlock up to 120-day terms." at bounding box center [661, 312] width 173 height 55
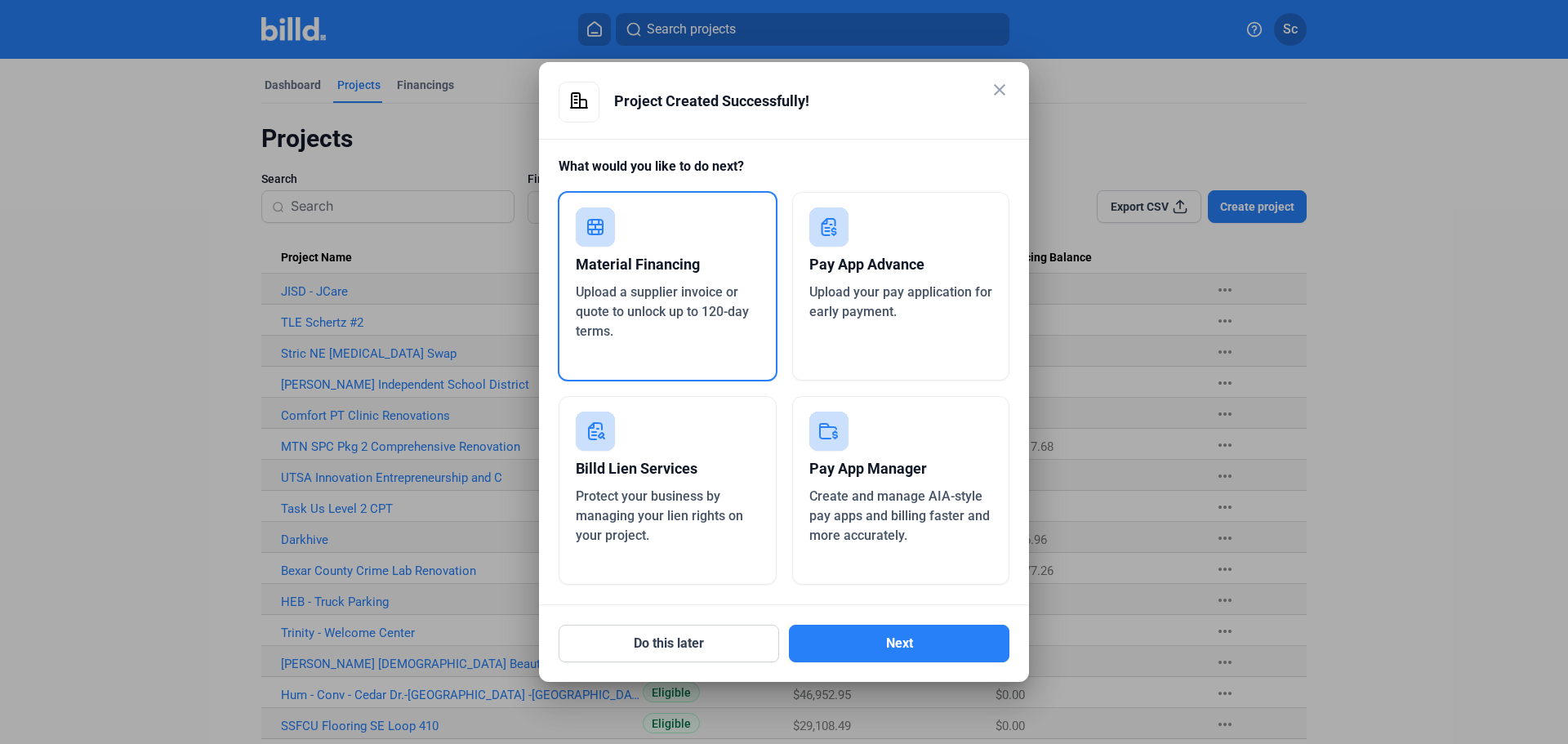
click at [671, 304] on span "Upload a supplier invoice or quote to unlock up to 120-day terms." at bounding box center [661, 312] width 173 height 55
click at [843, 645] on button "Next" at bounding box center [899, 644] width 220 height 37
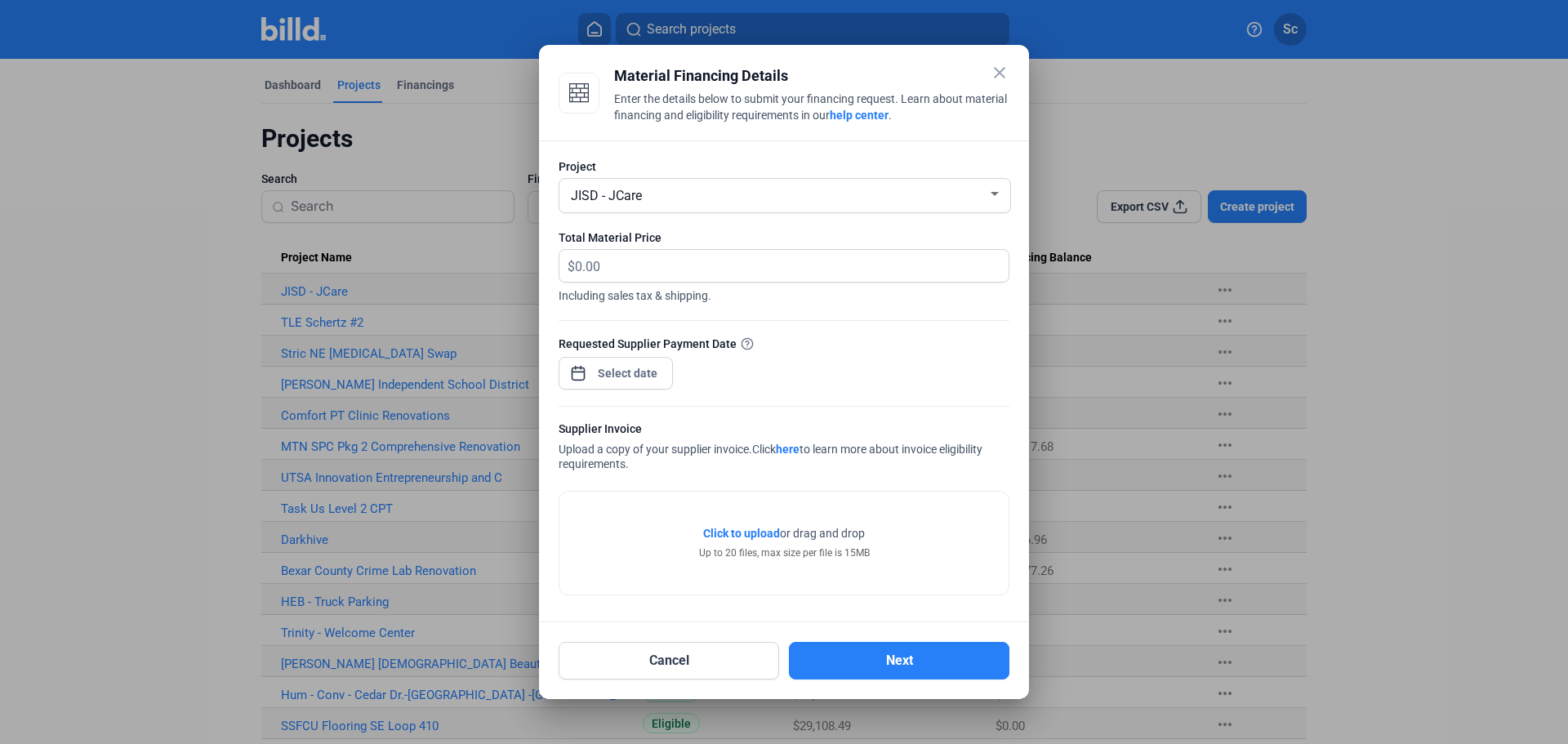
click at [642, 282] on span "Including sales tax & shipping." at bounding box center [784, 293] width 451 height 21
click at [640, 267] on input "text" at bounding box center [781, 265] width 415 height 32
type input "1,872.00"
click at [618, 373] on div "close Material Financing Details Enter the details below to submit your financi…" at bounding box center [784, 372] width 1568 height 744
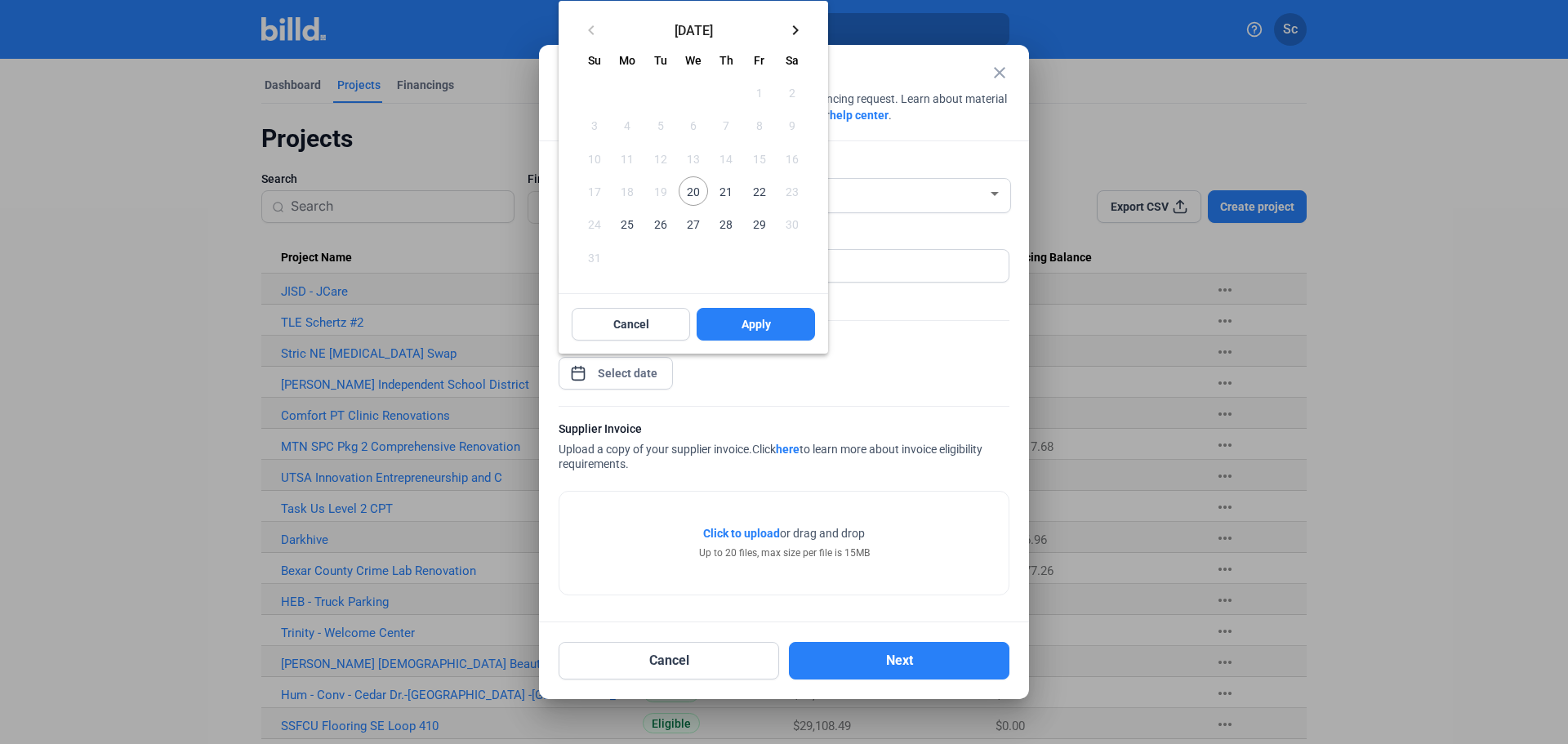
click at [691, 191] on span "20" at bounding box center [693, 191] width 29 height 29
click at [754, 321] on span "Apply" at bounding box center [756, 324] width 29 height 16
type input "[DATE]"
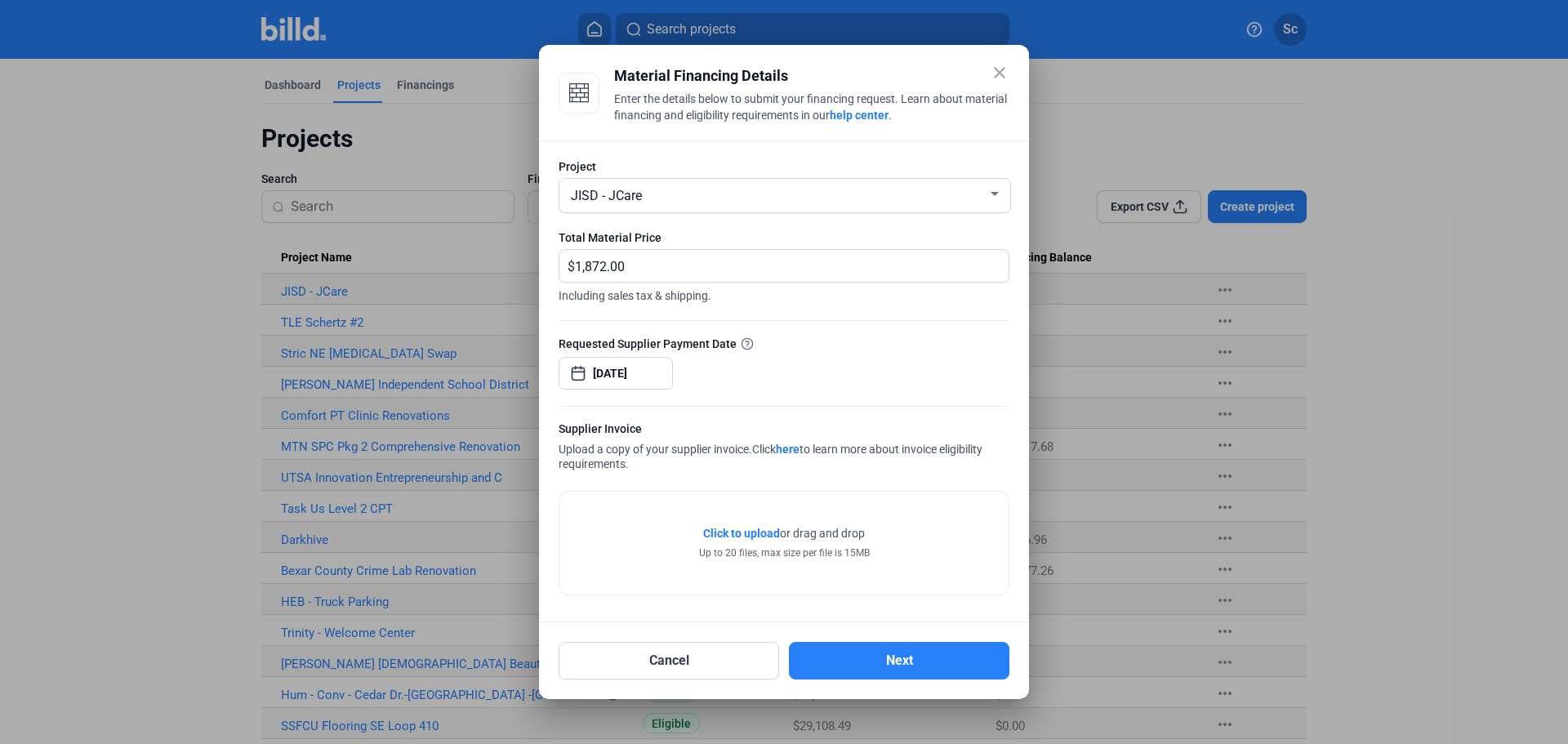
click at [755, 537] on span "Click to upload" at bounding box center [741, 533] width 76 height 13
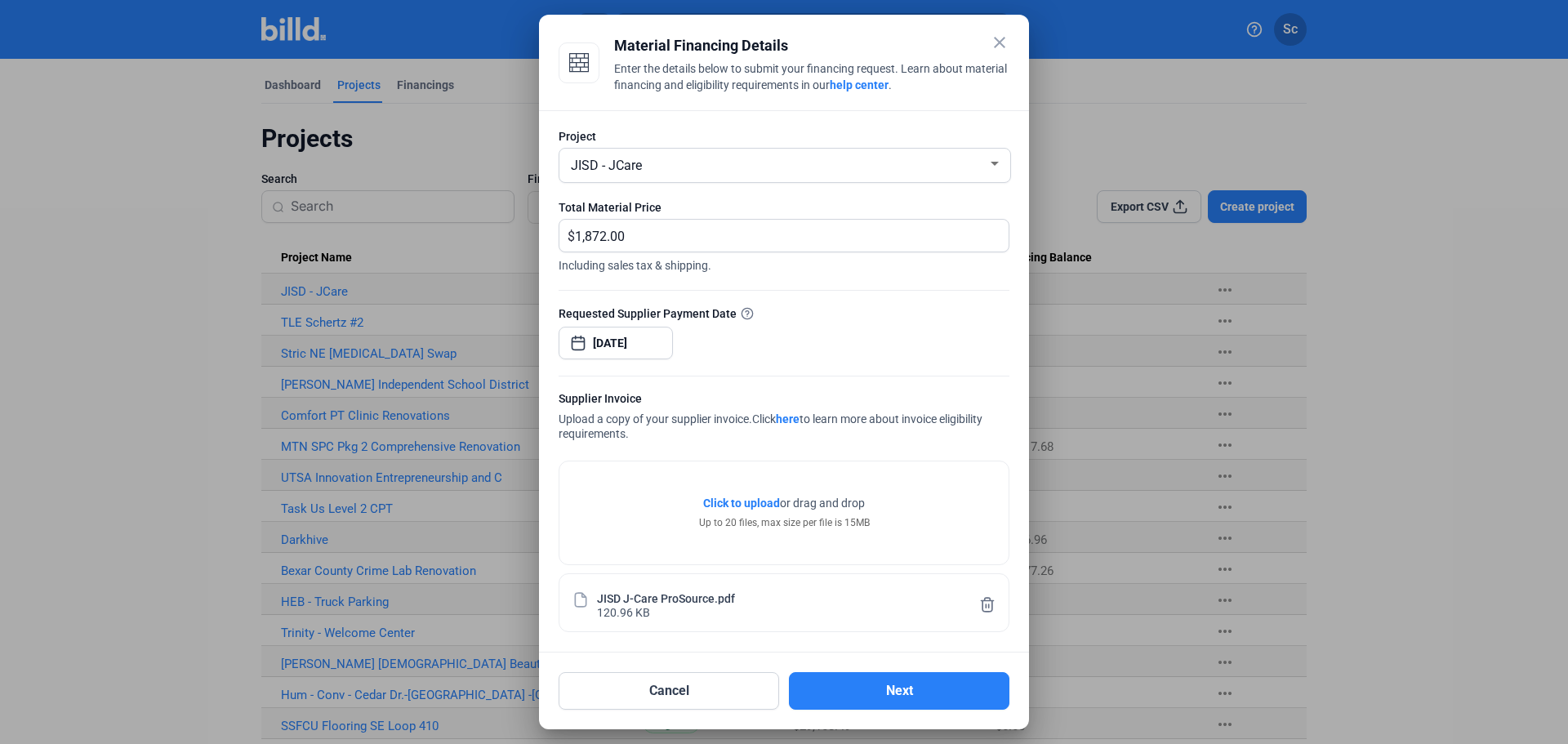
click at [875, 691] on button "Next" at bounding box center [899, 691] width 220 height 37
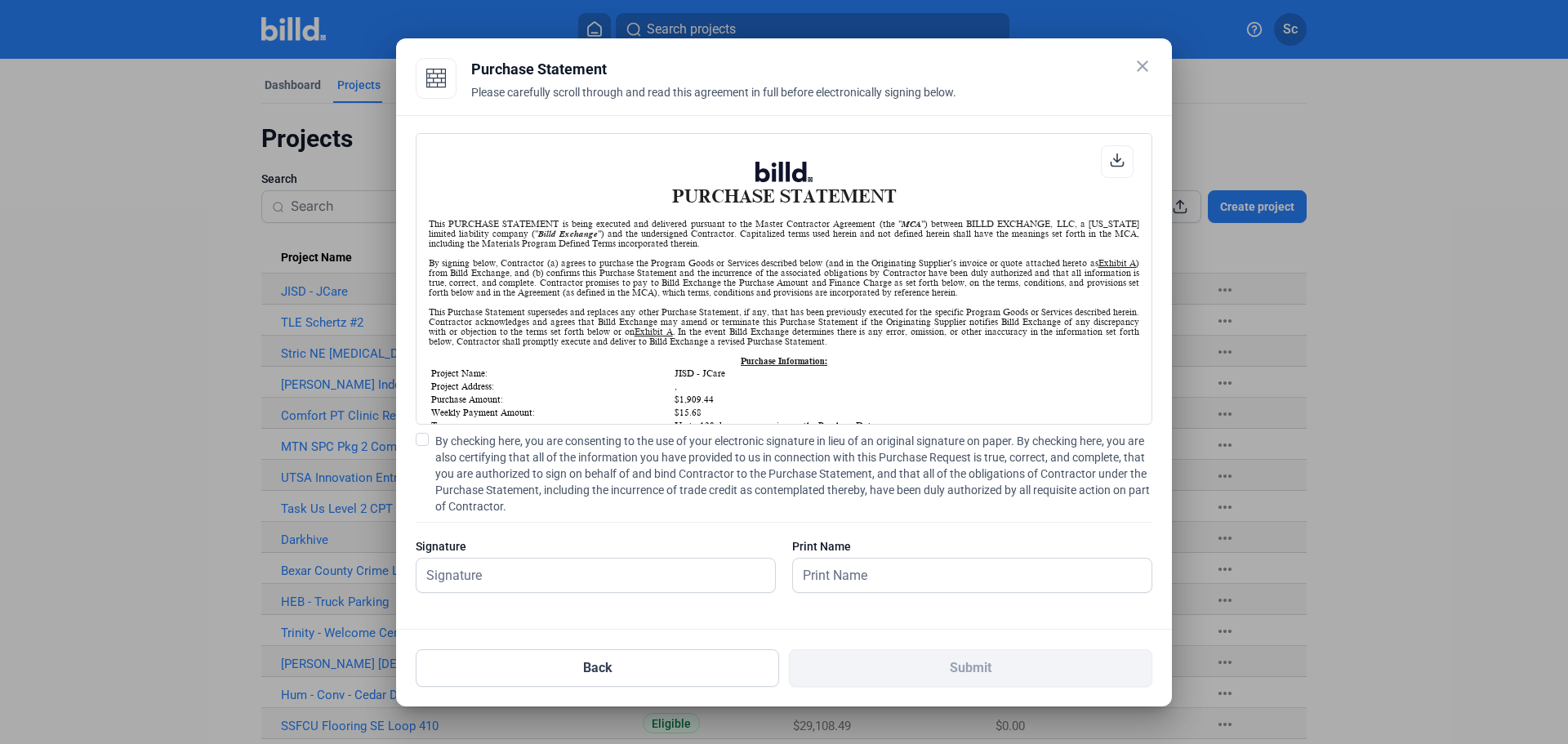
scroll to position [1, 0]
click at [427, 439] on span at bounding box center [422, 439] width 13 height 13
click at [0, 0] on input "By checking here, you are consenting to the use of your electronic signature in…" at bounding box center [0, 0] width 0 height 0
click at [493, 574] on input "text" at bounding box center [596, 575] width 359 height 34
type input "[PERSON_NAME]"
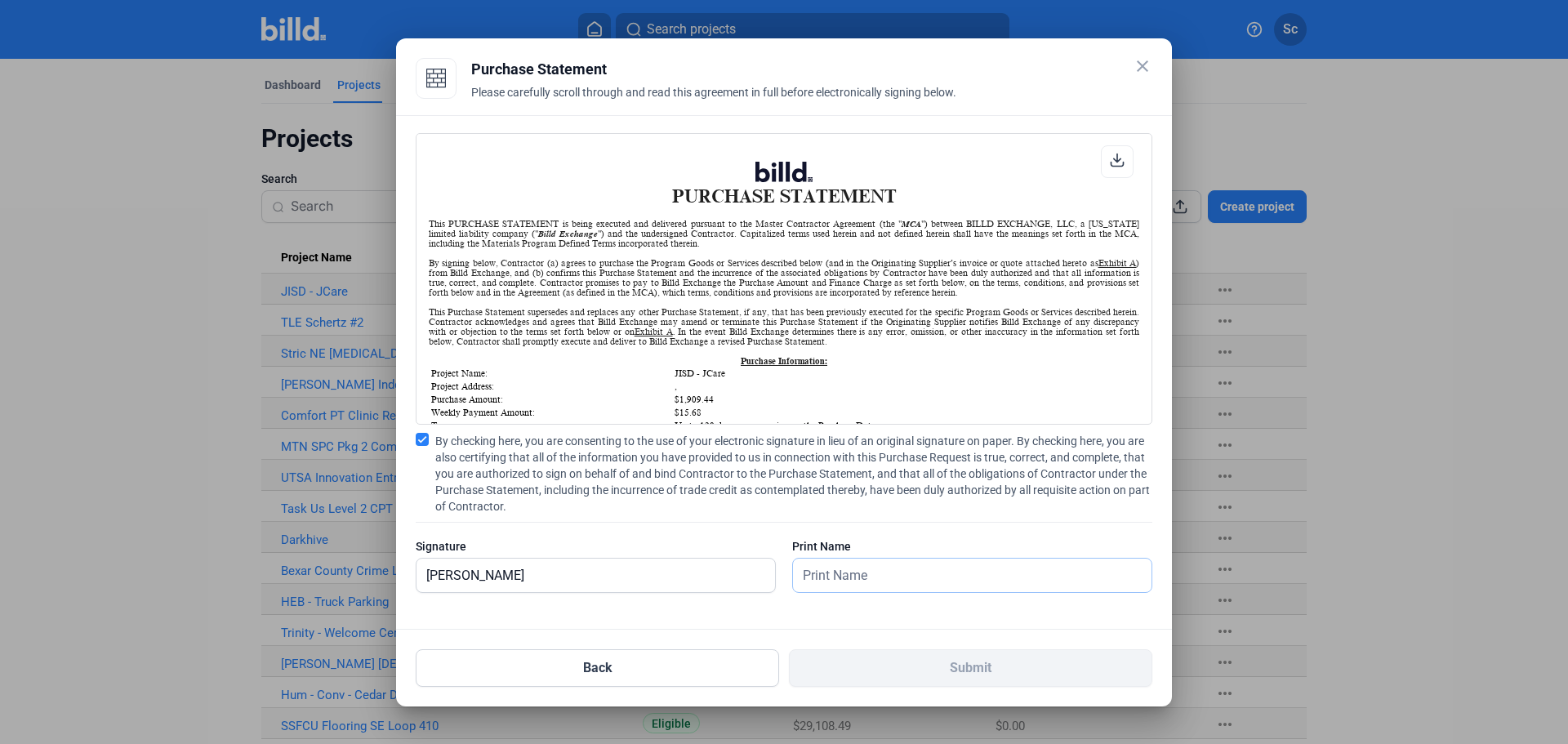
type input "[PERSON_NAME]"
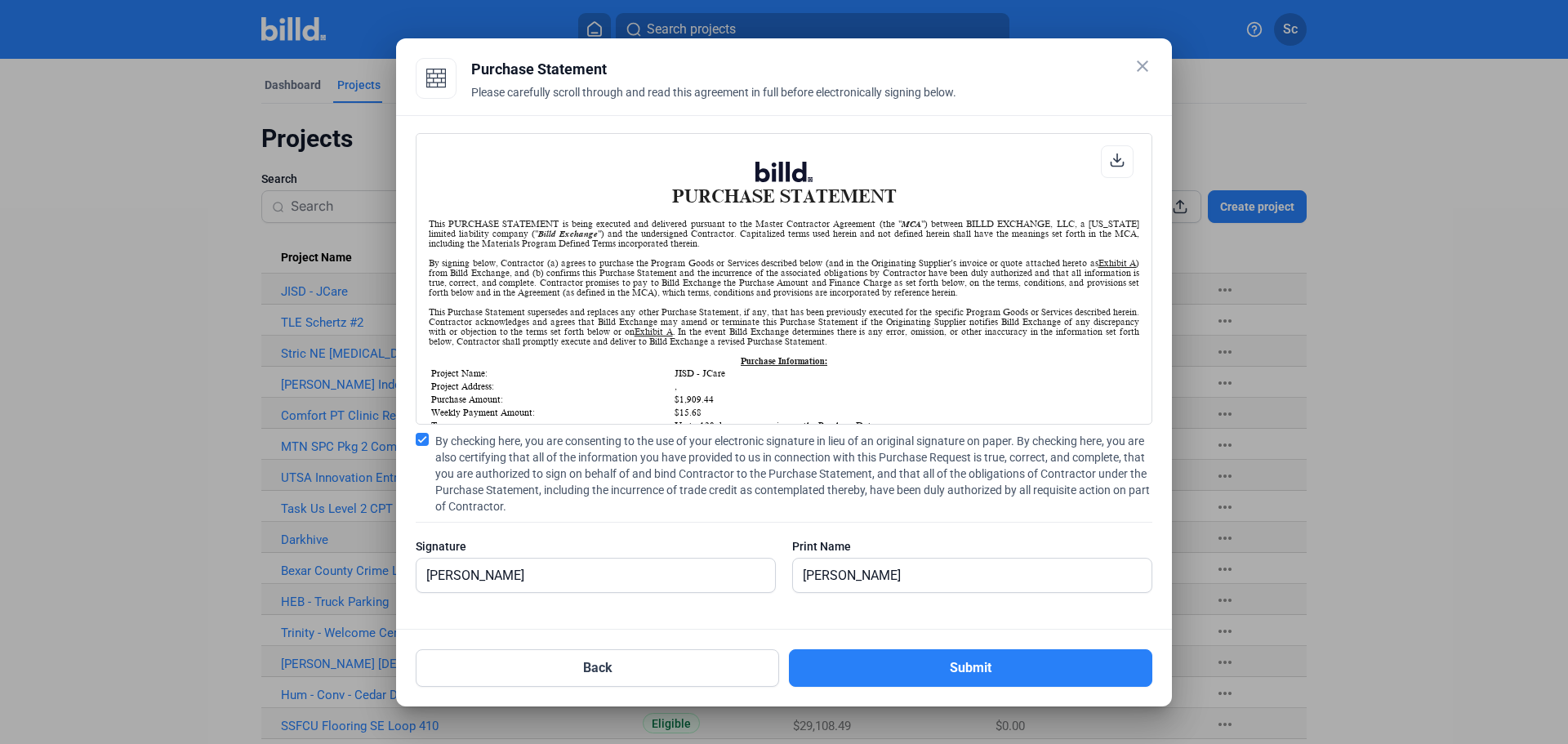
click at [868, 677] on button "Submit" at bounding box center [970, 668] width 363 height 37
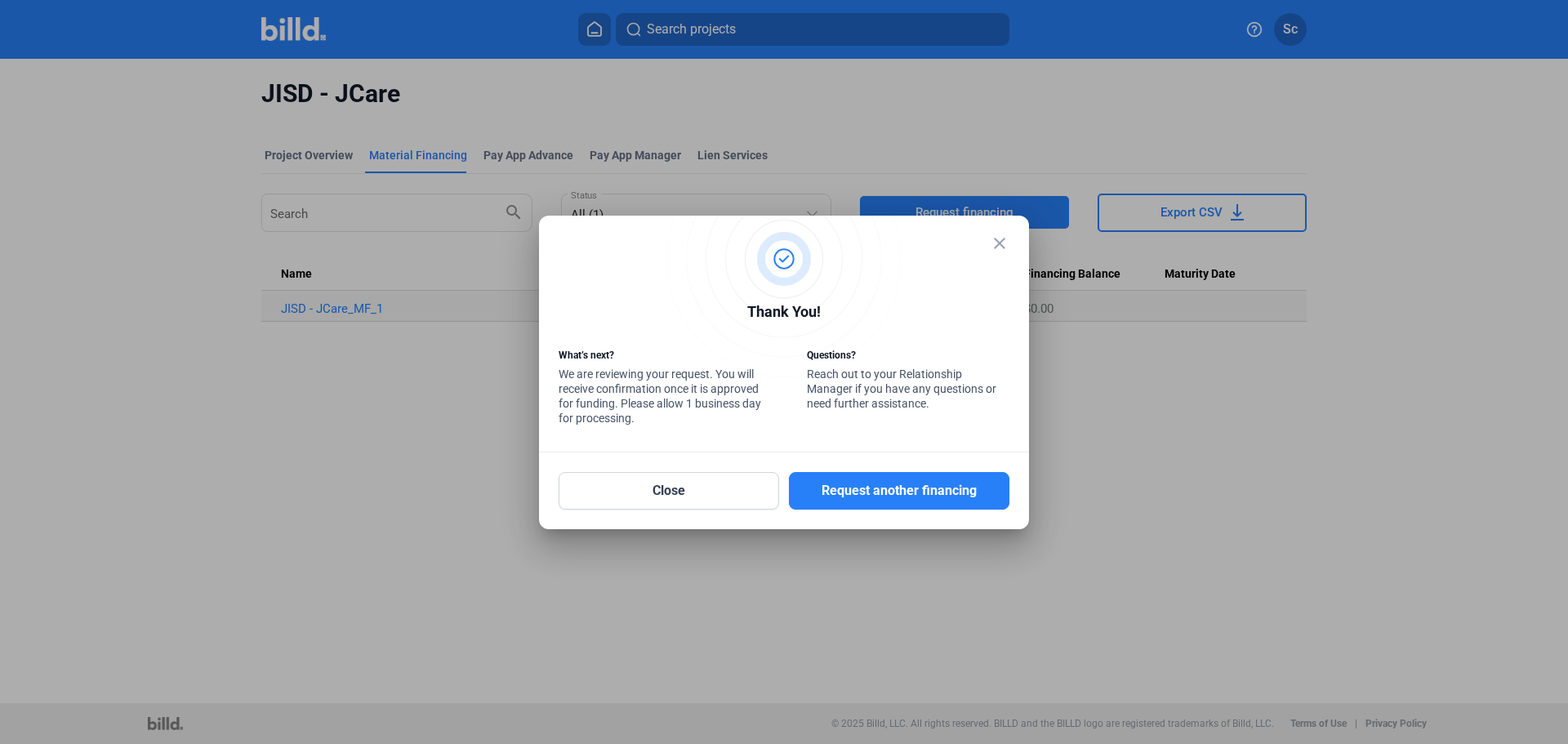
click at [1001, 242] on mat-icon "close" at bounding box center [1000, 243] width 20 height 20
